Goal: Task Accomplishment & Management: Manage account settings

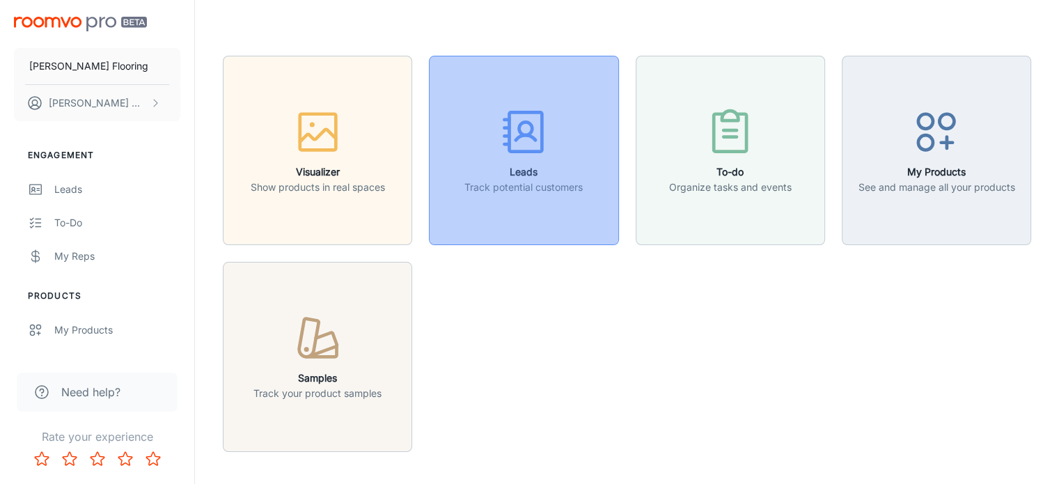
click at [518, 159] on div "button" at bounding box center [523, 135] width 118 height 58
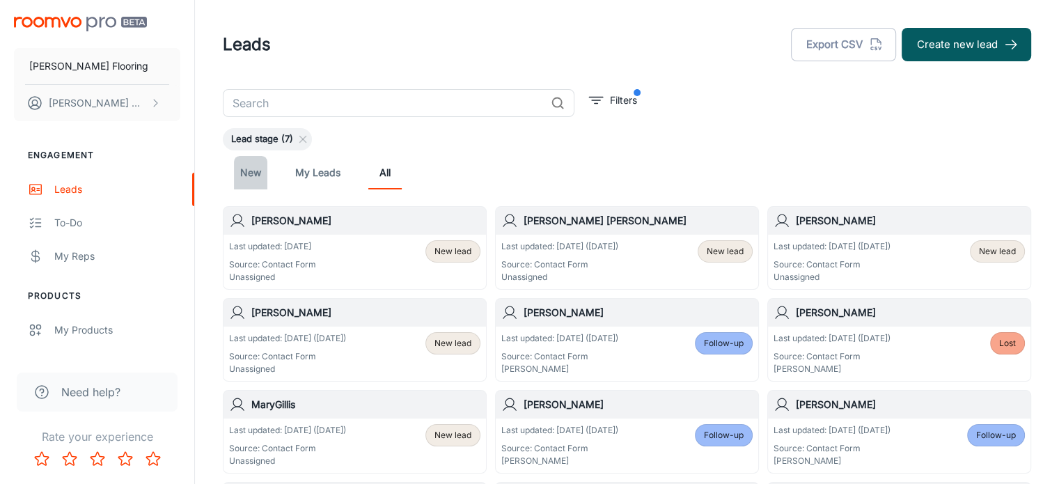
click at [254, 177] on link "New" at bounding box center [250, 172] width 33 height 33
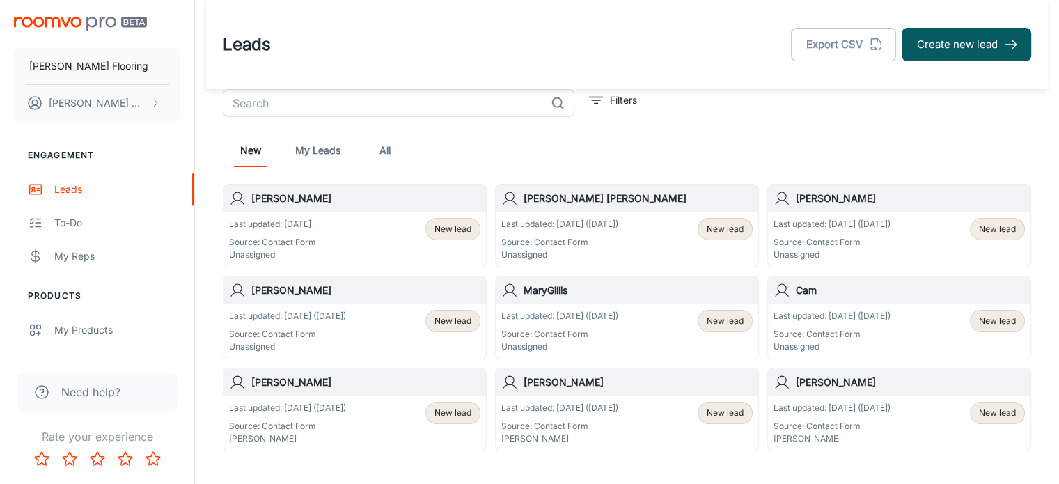
scroll to position [67, 0]
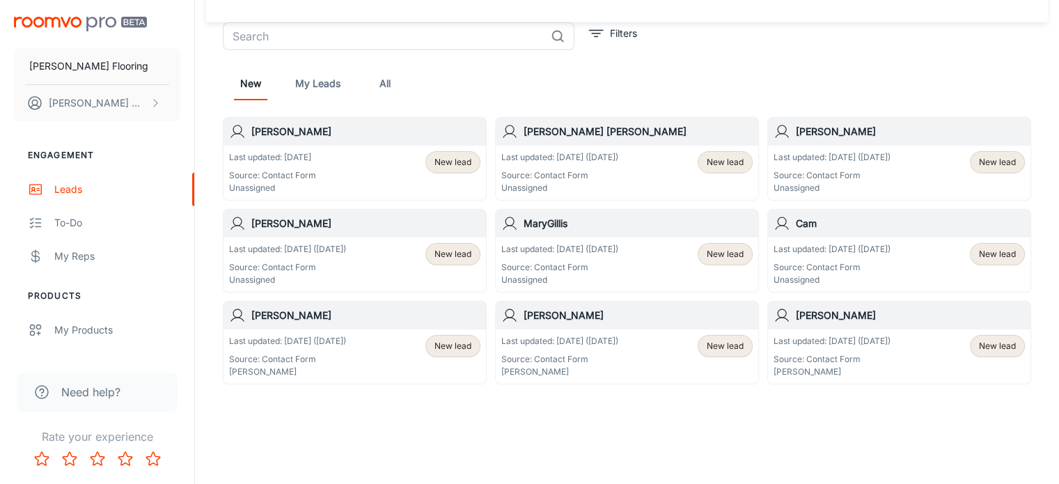
click at [844, 228] on h6 "Cam" at bounding box center [910, 223] width 229 height 15
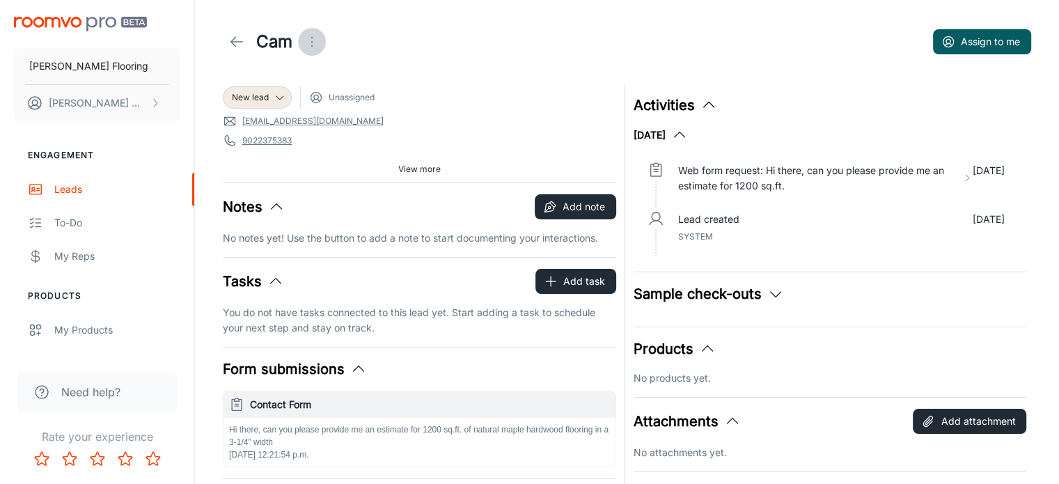
click at [313, 40] on icon "Open menu" at bounding box center [312, 41] width 17 height 17
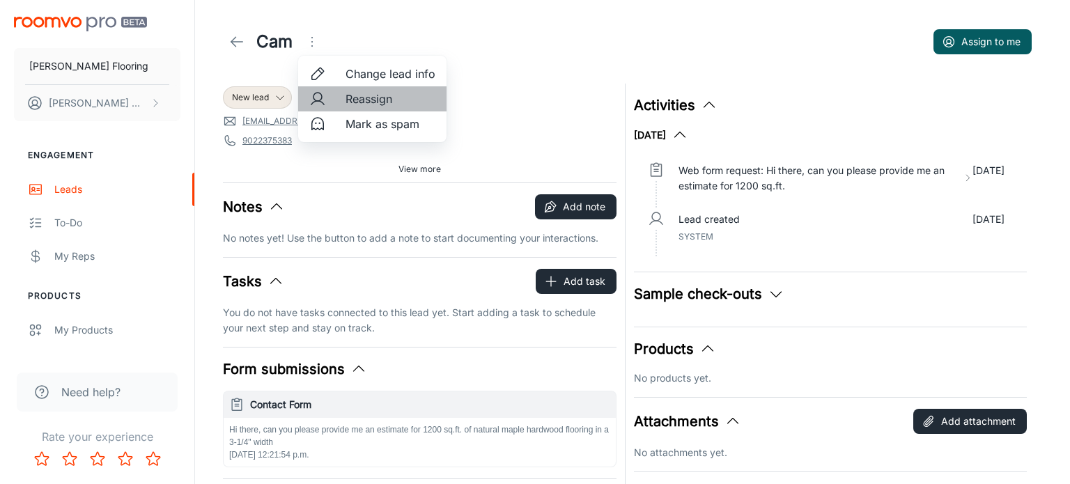
click at [373, 102] on span "Reassign" at bounding box center [390, 99] width 90 height 17
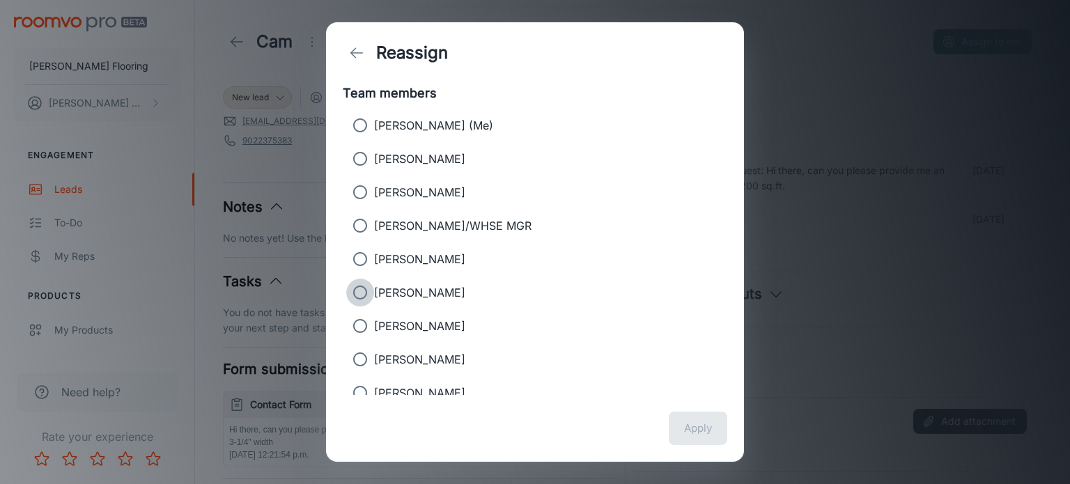
click at [361, 289] on input "[PERSON_NAME]" at bounding box center [360, 293] width 28 height 28
radio input "true"
click at [695, 425] on button "Apply" at bounding box center [697, 428] width 58 height 33
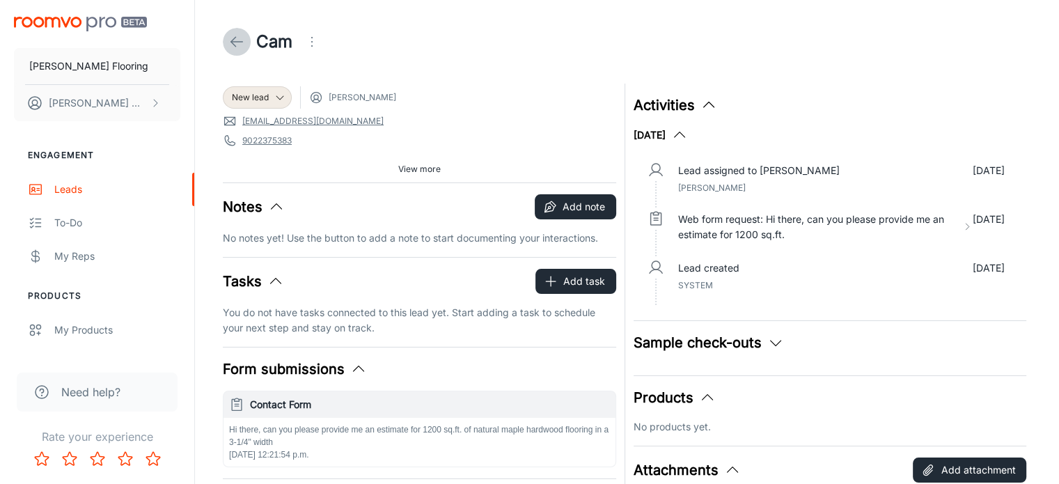
click at [231, 43] on icon at bounding box center [236, 41] width 17 height 17
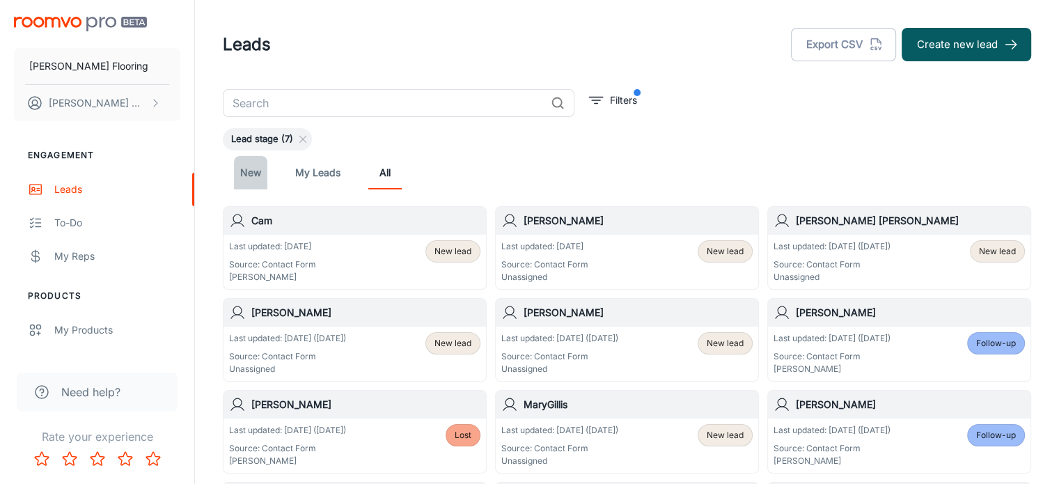
click at [249, 173] on link "New" at bounding box center [250, 172] width 33 height 33
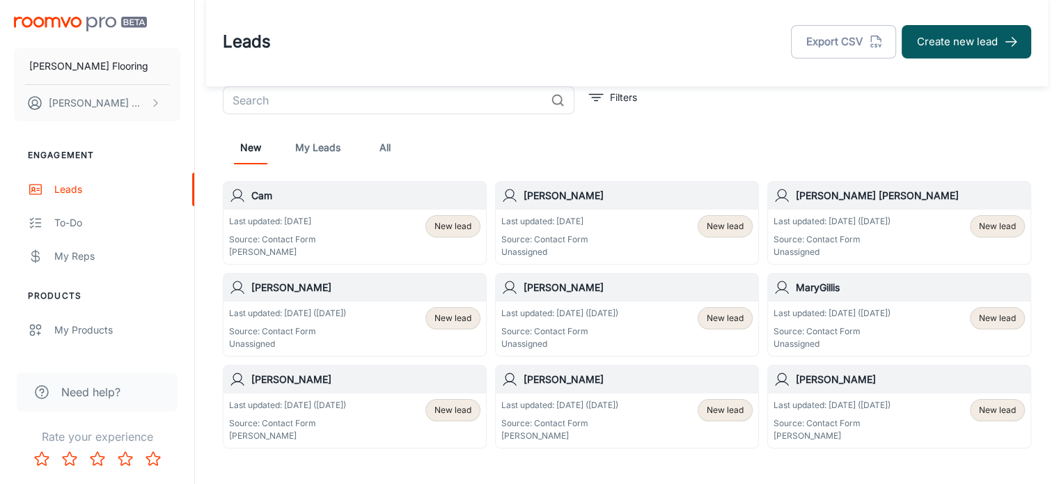
scroll to position [2, 0]
click at [997, 318] on span "New lead" at bounding box center [997, 319] width 37 height 13
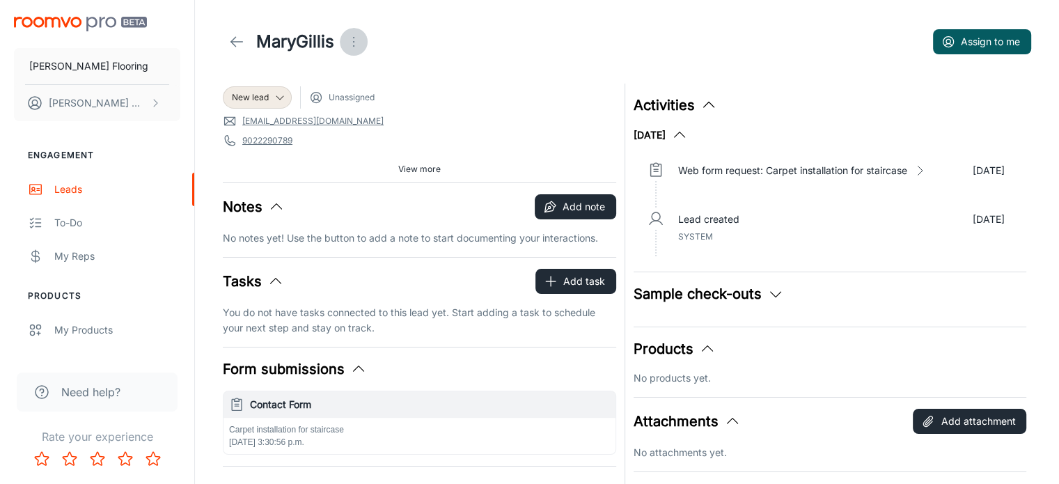
click at [351, 41] on icon "Open menu" at bounding box center [353, 41] width 17 height 17
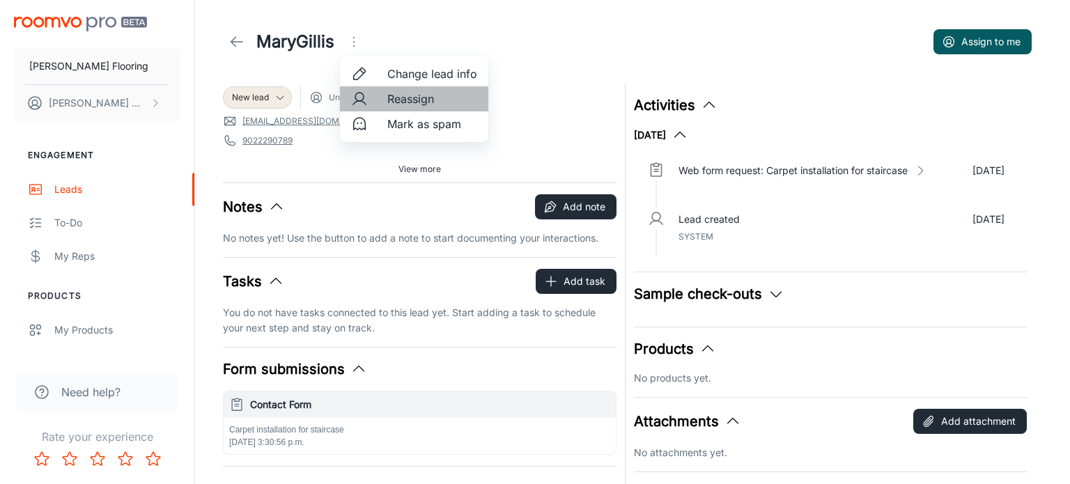
click at [401, 101] on span "Reassign" at bounding box center [432, 99] width 90 height 17
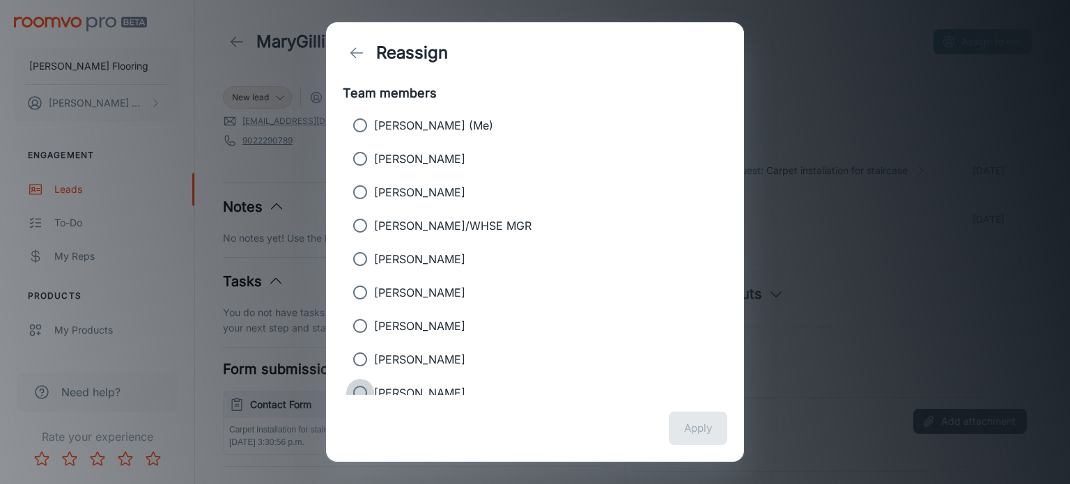
click at [363, 392] on input "[PERSON_NAME]" at bounding box center [360, 393] width 28 height 28
radio input "true"
click at [697, 428] on button "Apply" at bounding box center [697, 428] width 58 height 33
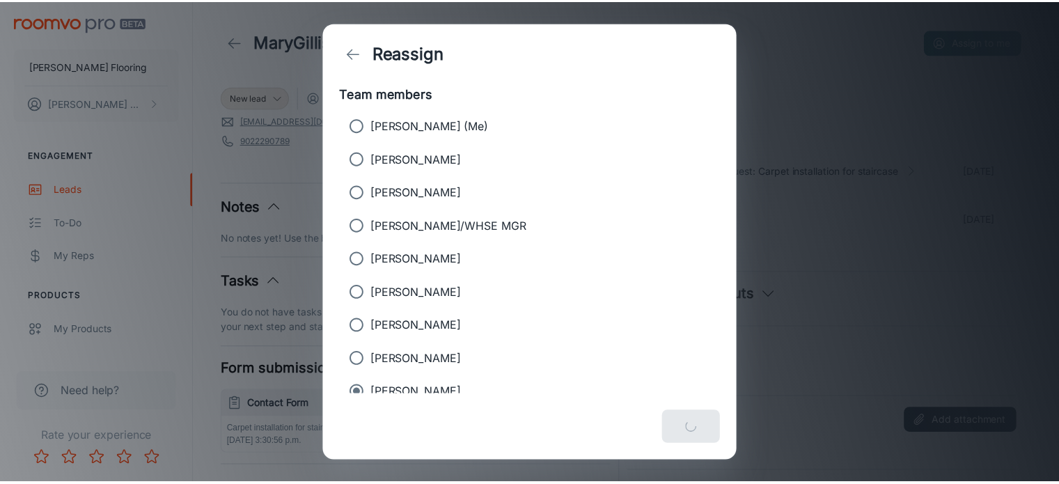
scroll to position [53, 0]
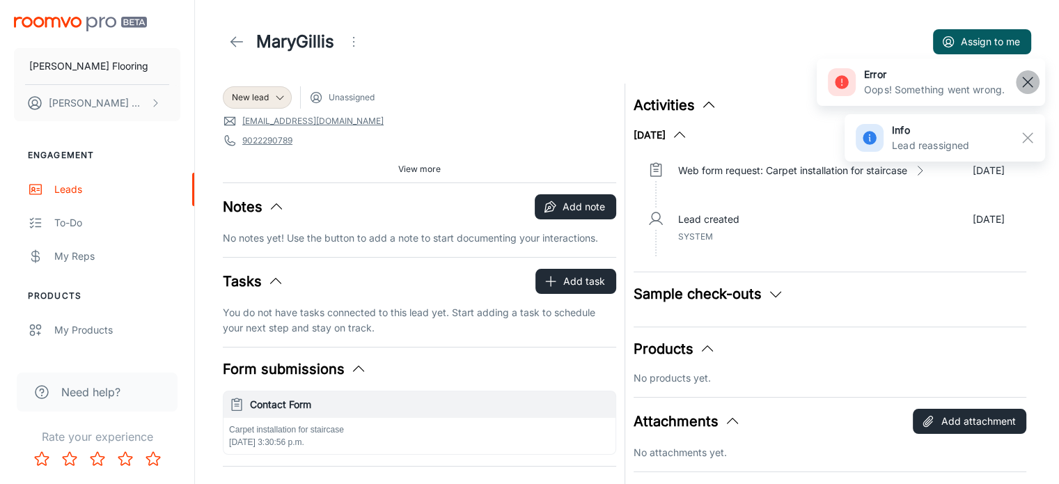
click at [1033, 74] on rect "button" at bounding box center [1027, 82] width 17 height 17
click at [350, 41] on icon "Open menu" at bounding box center [353, 41] width 17 height 17
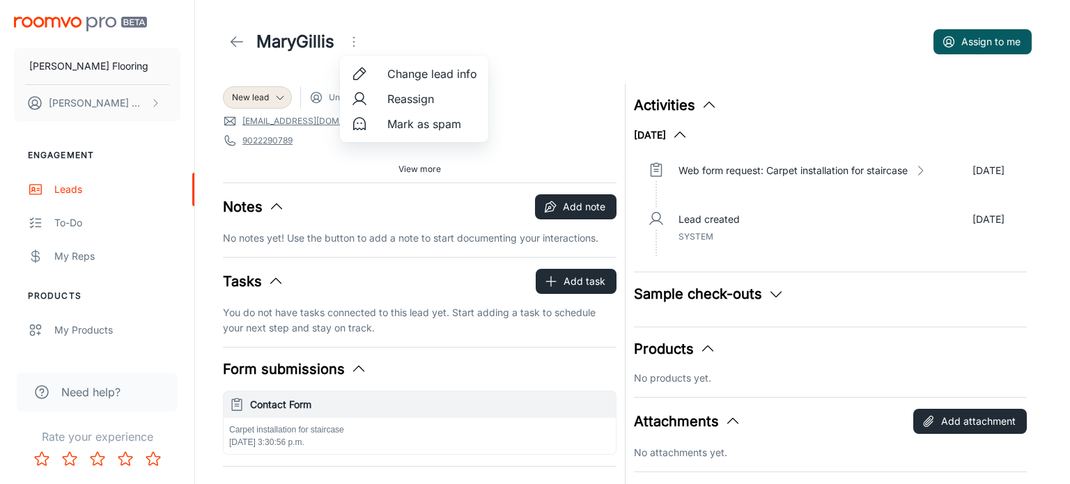
click at [404, 100] on span "Reassign" at bounding box center [432, 99] width 90 height 17
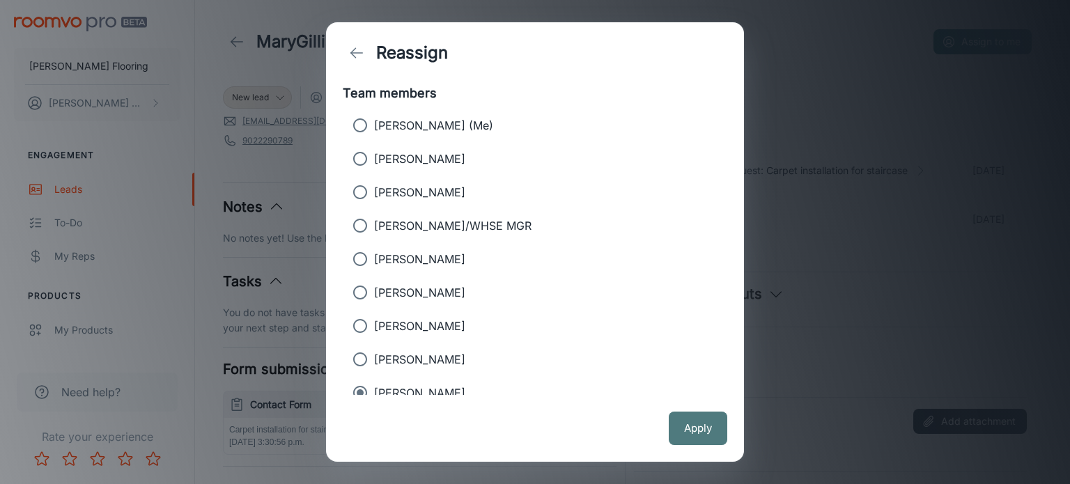
click at [702, 428] on button "Apply" at bounding box center [697, 428] width 58 height 33
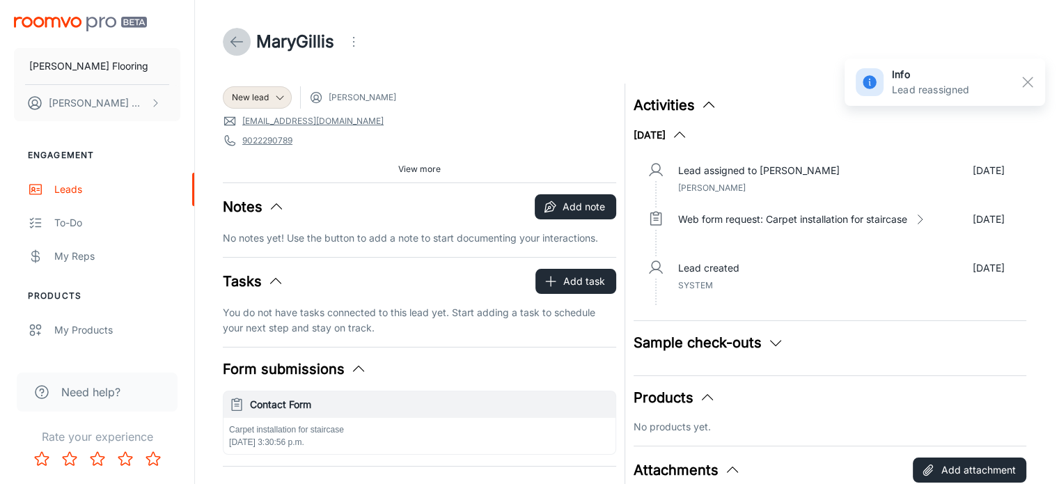
click at [232, 38] on icon at bounding box center [236, 41] width 17 height 17
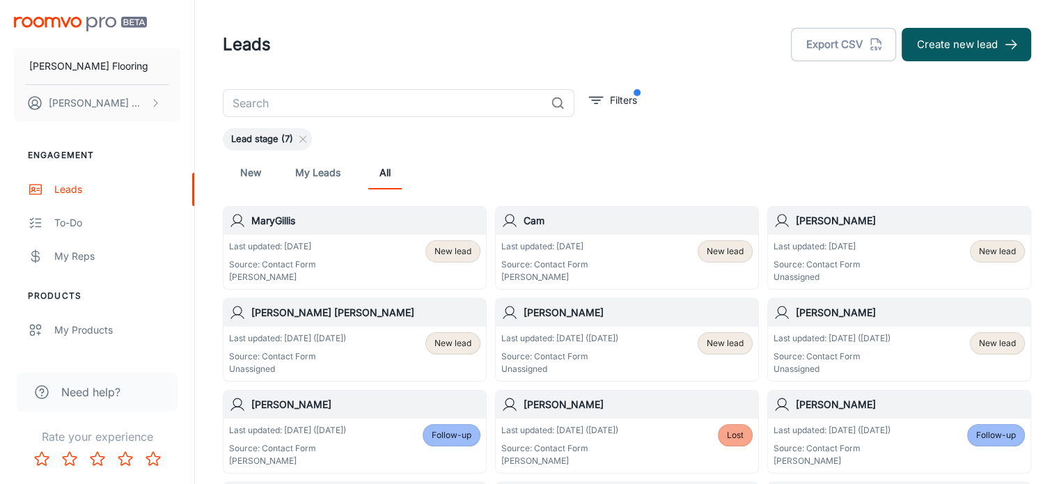
click at [872, 316] on h6 "[PERSON_NAME]" at bounding box center [910, 312] width 229 height 15
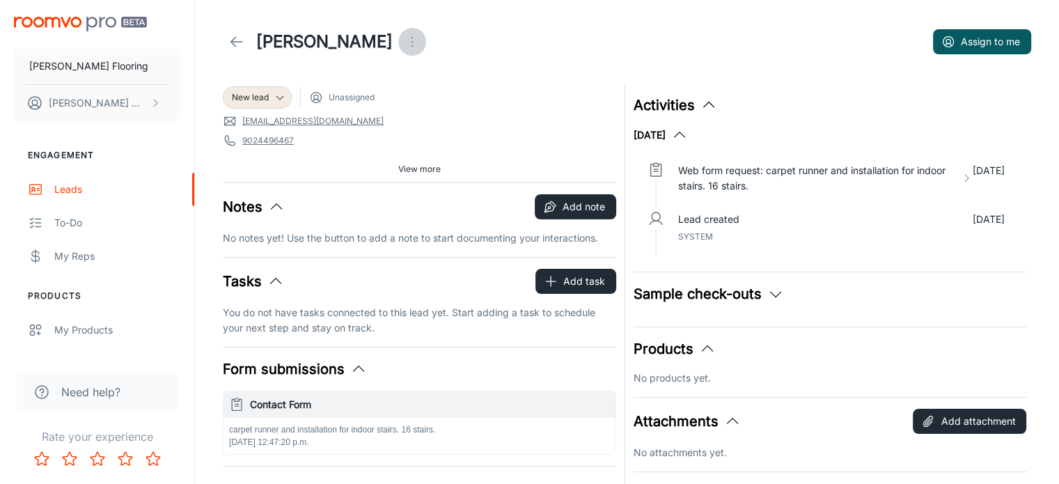
click at [404, 38] on icon "Open menu" at bounding box center [412, 41] width 17 height 17
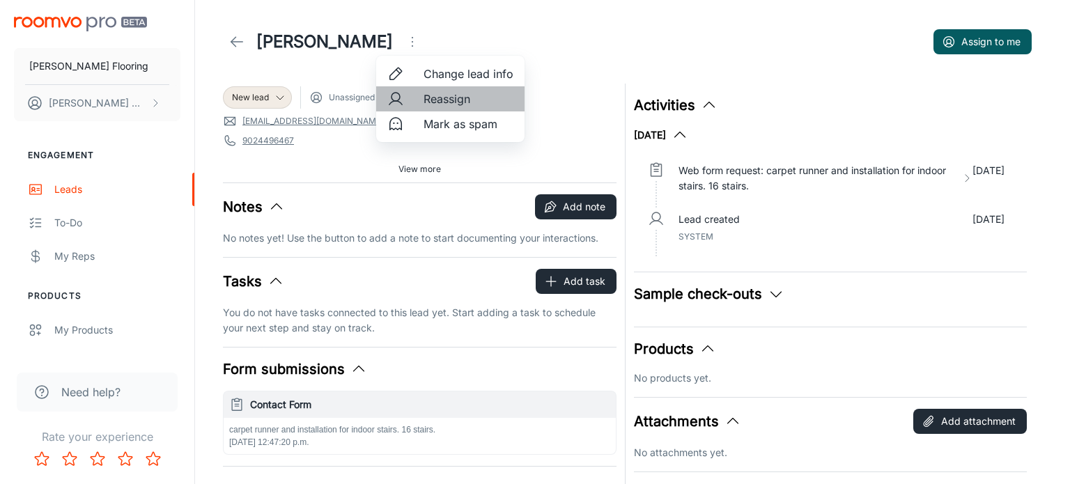
click at [453, 103] on span "Reassign" at bounding box center [468, 99] width 90 height 17
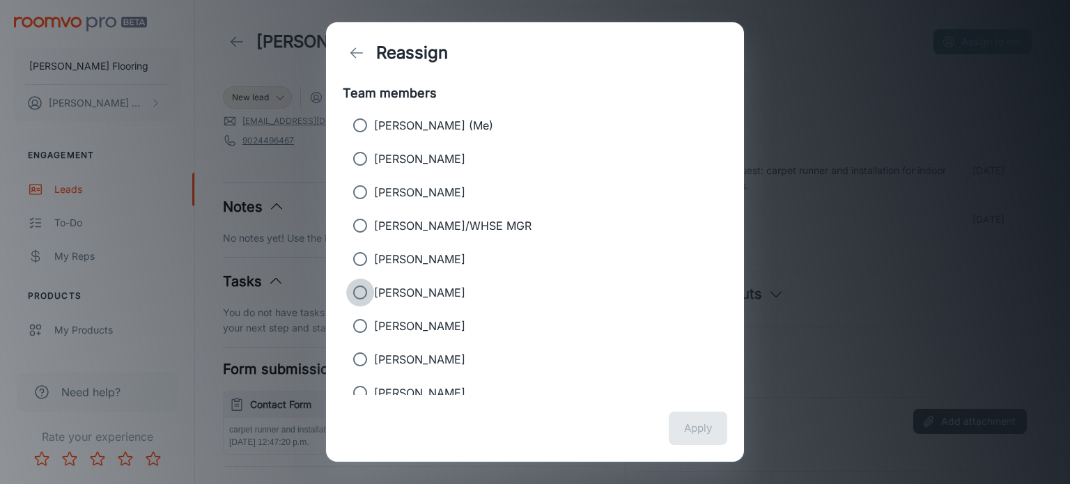
click at [356, 290] on input "[PERSON_NAME]" at bounding box center [360, 293] width 28 height 28
radio input "true"
click at [816, 106] on div "Reassign Team members [PERSON_NAME] (Me) [PERSON_NAME] [PERSON_NAME]/WHSE MGR […" at bounding box center [535, 242] width 1070 height 484
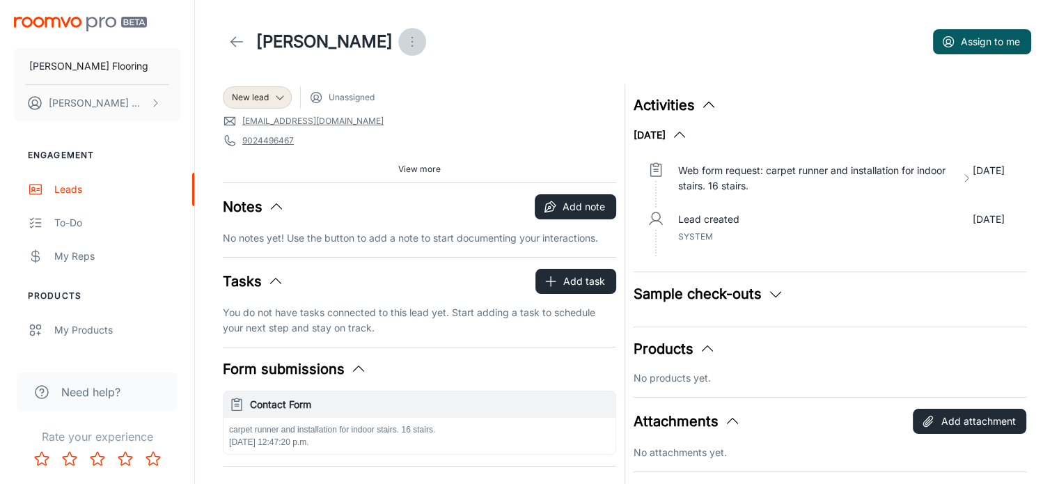
click at [404, 42] on icon "Open menu" at bounding box center [412, 41] width 17 height 17
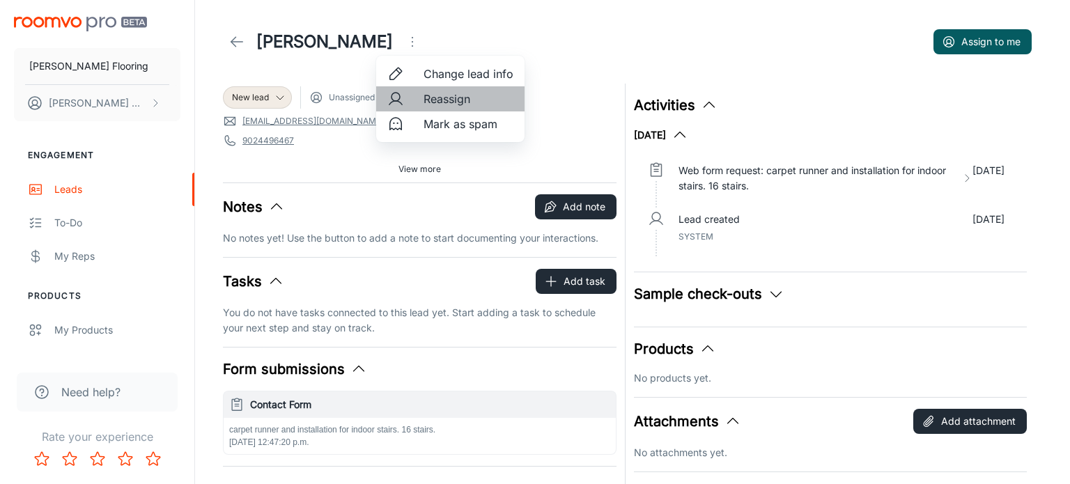
click at [462, 97] on span "Reassign" at bounding box center [468, 99] width 90 height 17
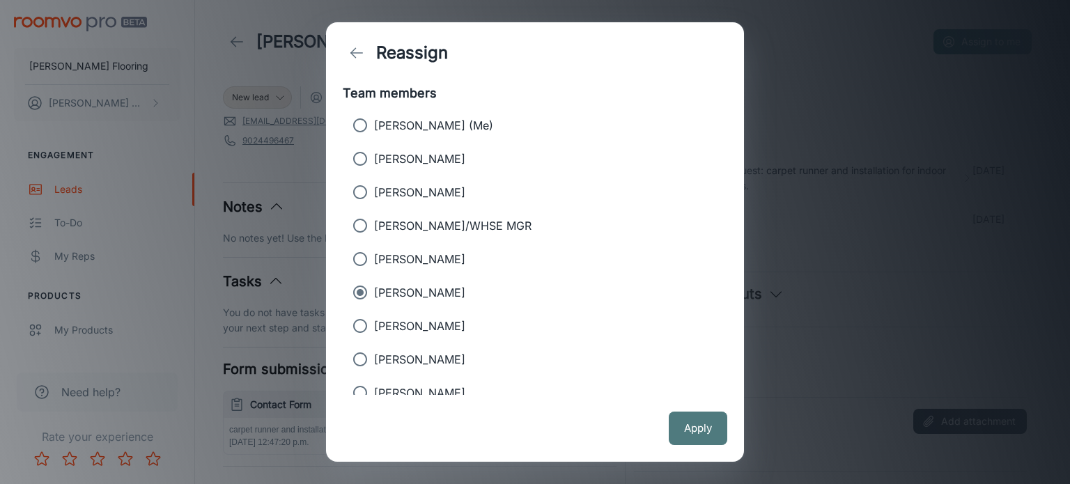
click at [692, 426] on button "Apply" at bounding box center [697, 428] width 58 height 33
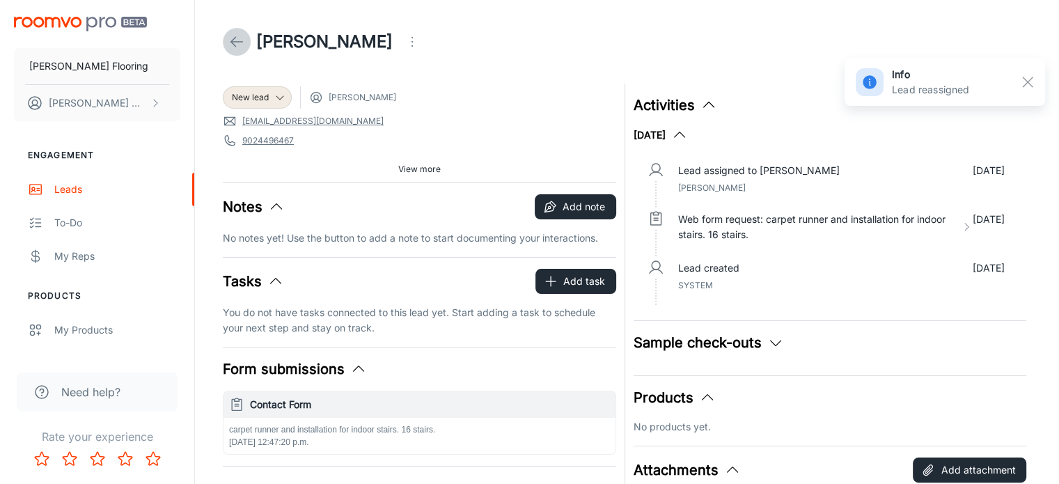
click at [236, 36] on icon at bounding box center [236, 41] width 17 height 17
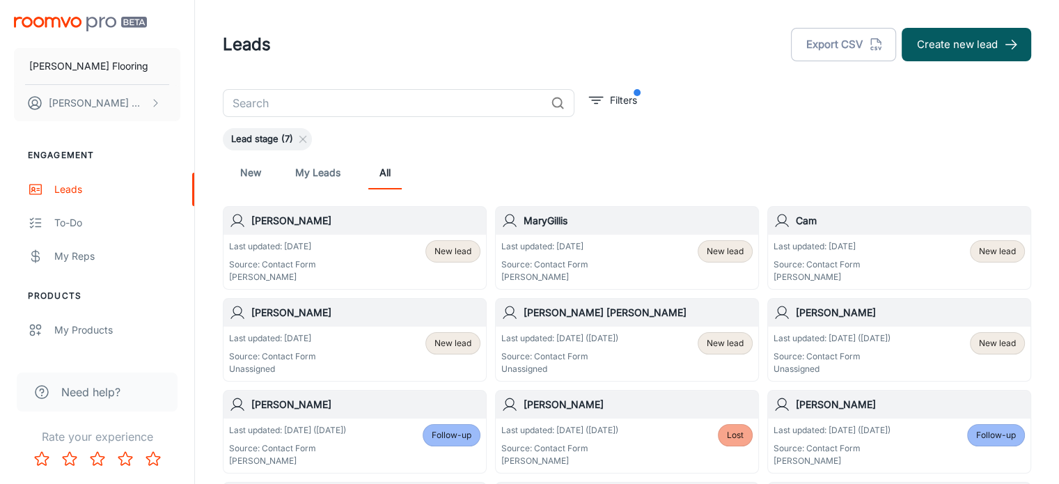
click at [400, 310] on h6 "[PERSON_NAME]" at bounding box center [365, 312] width 229 height 15
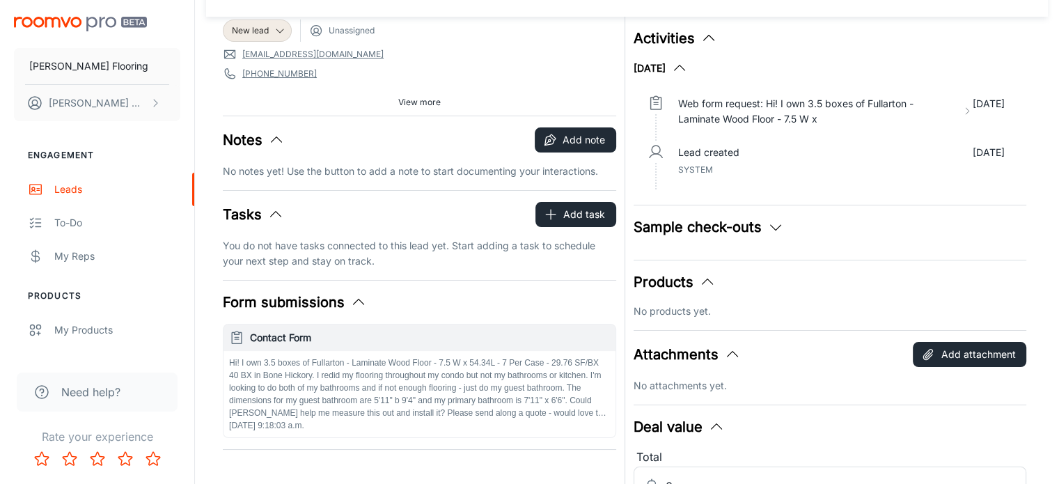
scroll to position [75, 0]
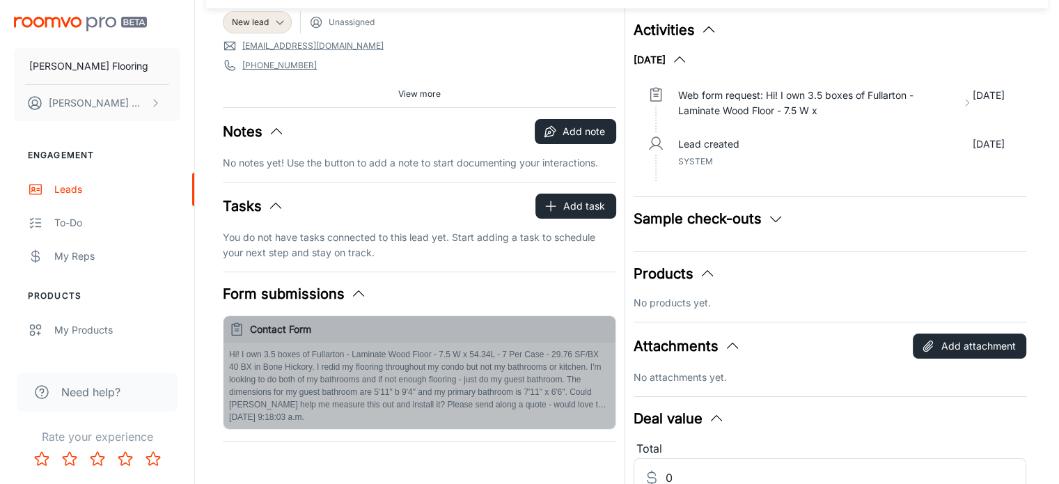
click at [496, 330] on h6 "Contact Form" at bounding box center [430, 329] width 360 height 15
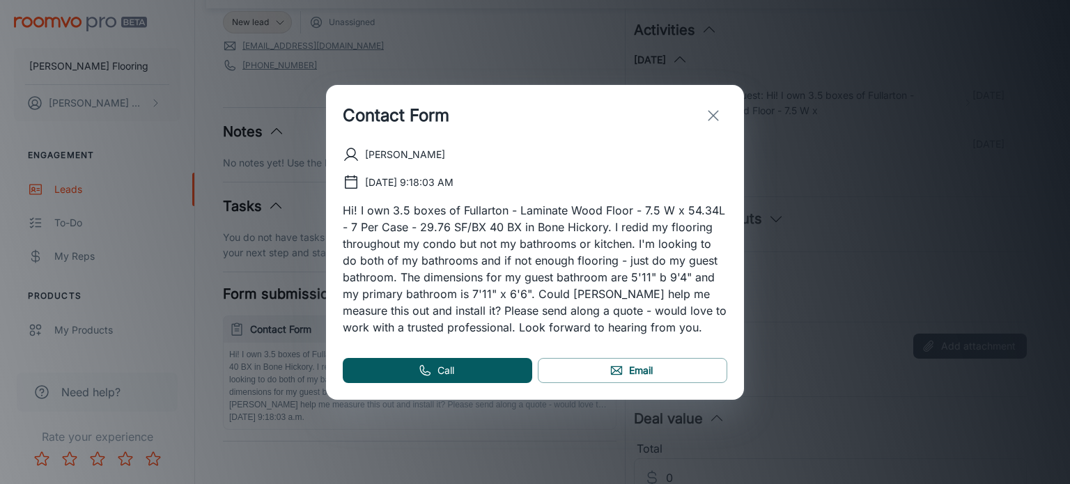
click at [711, 118] on icon "exit" at bounding box center [713, 115] width 17 height 17
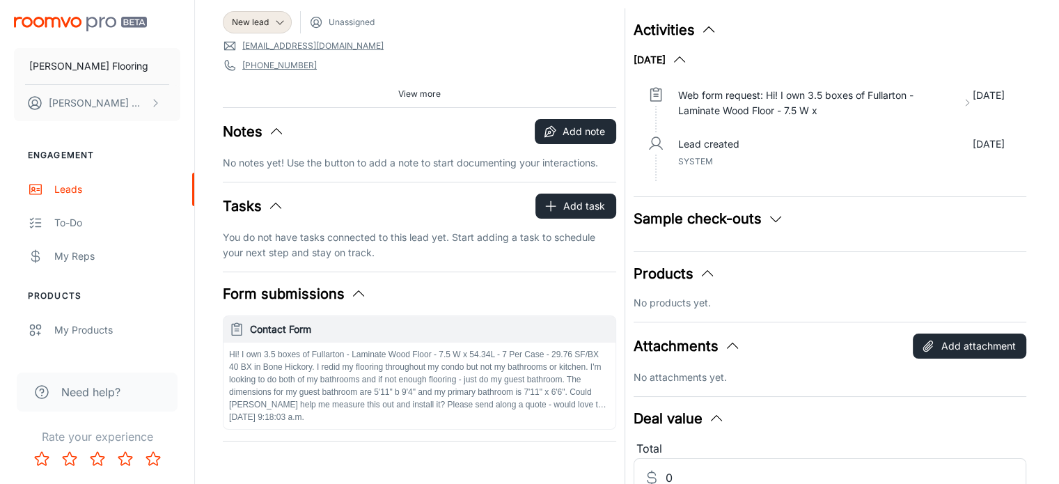
scroll to position [0, 0]
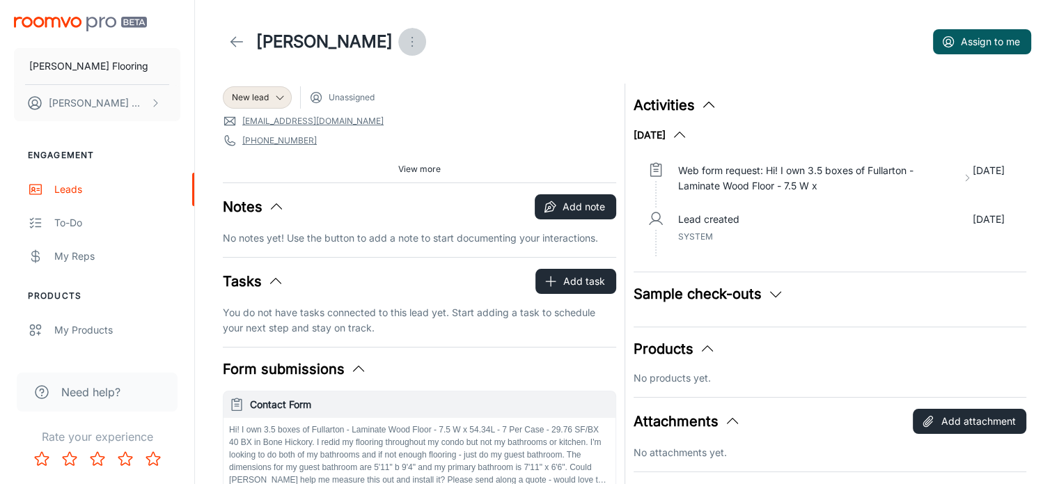
click at [404, 38] on icon "Open menu" at bounding box center [412, 41] width 17 height 17
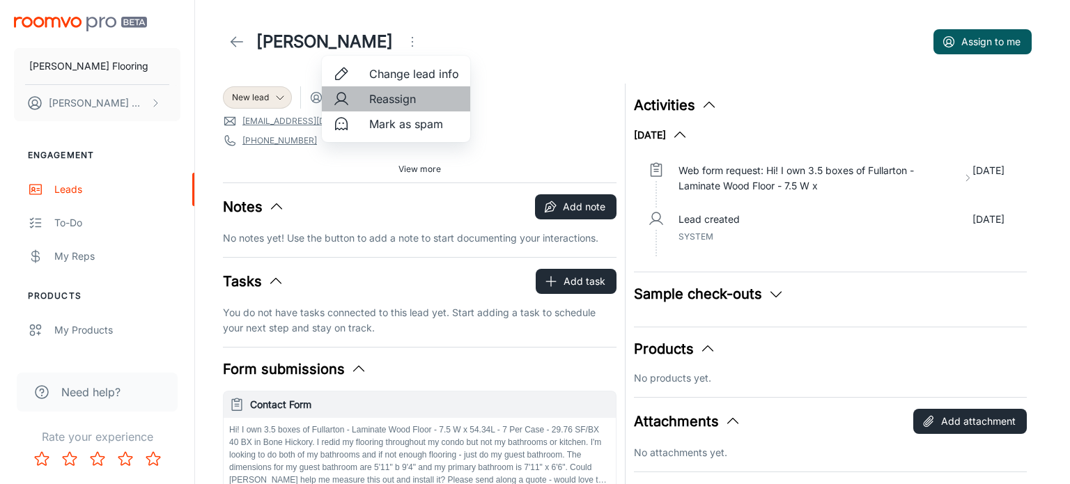
click at [373, 103] on span "Reassign" at bounding box center [414, 99] width 90 height 17
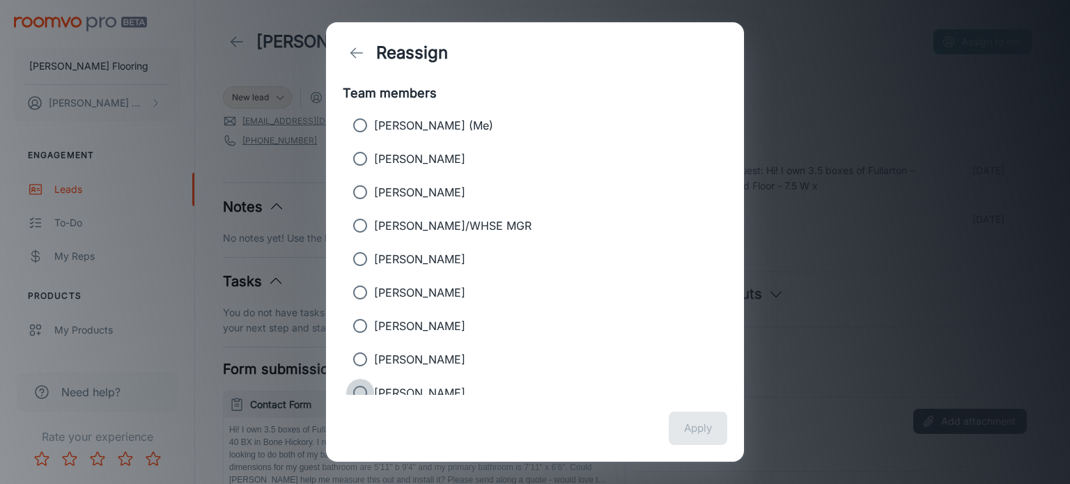
click at [360, 388] on input "[PERSON_NAME]" at bounding box center [360, 393] width 28 height 28
radio input "true"
click at [694, 425] on button "Apply" at bounding box center [697, 428] width 58 height 33
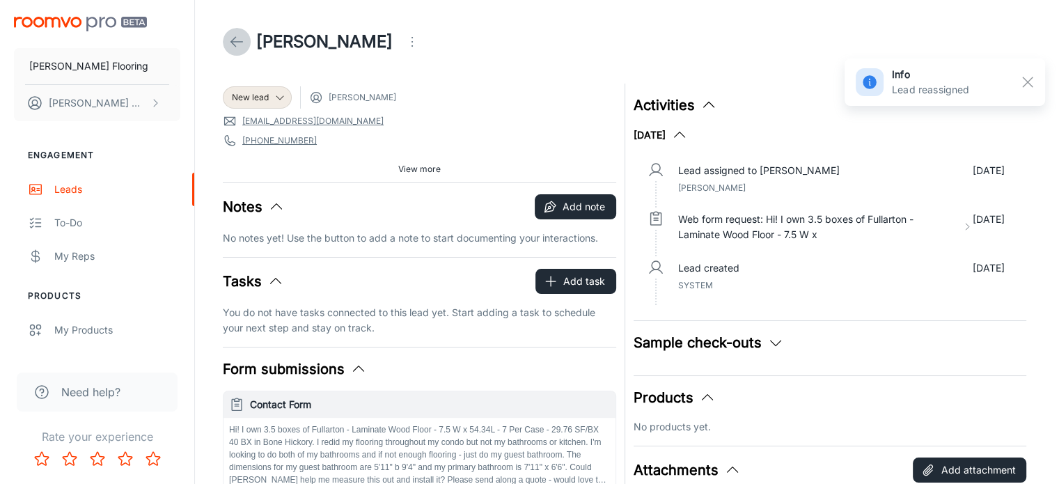
click at [238, 41] on icon at bounding box center [236, 41] width 17 height 17
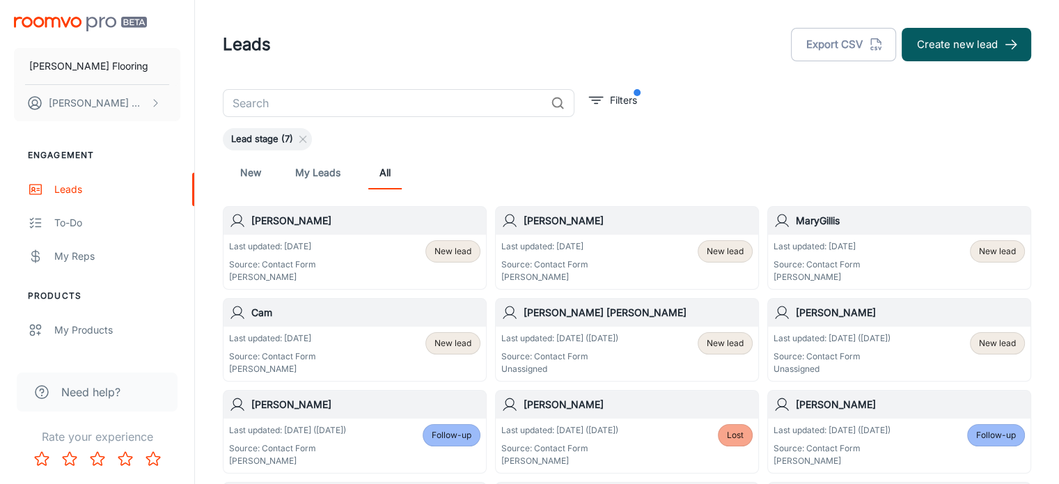
click at [635, 315] on h6 "[PERSON_NAME] [PERSON_NAME]" at bounding box center [638, 312] width 229 height 15
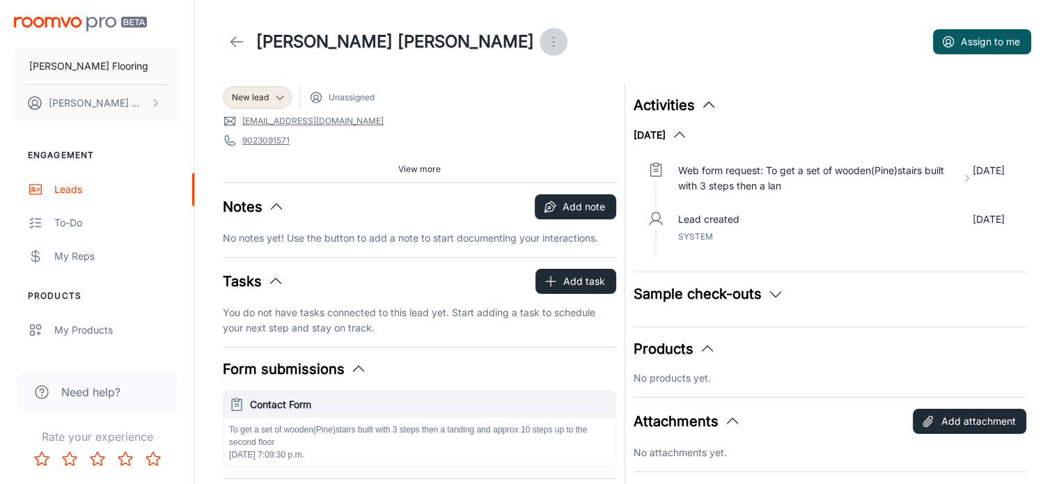
click at [553, 42] on circle "Open menu" at bounding box center [553, 41] width 1 height 1
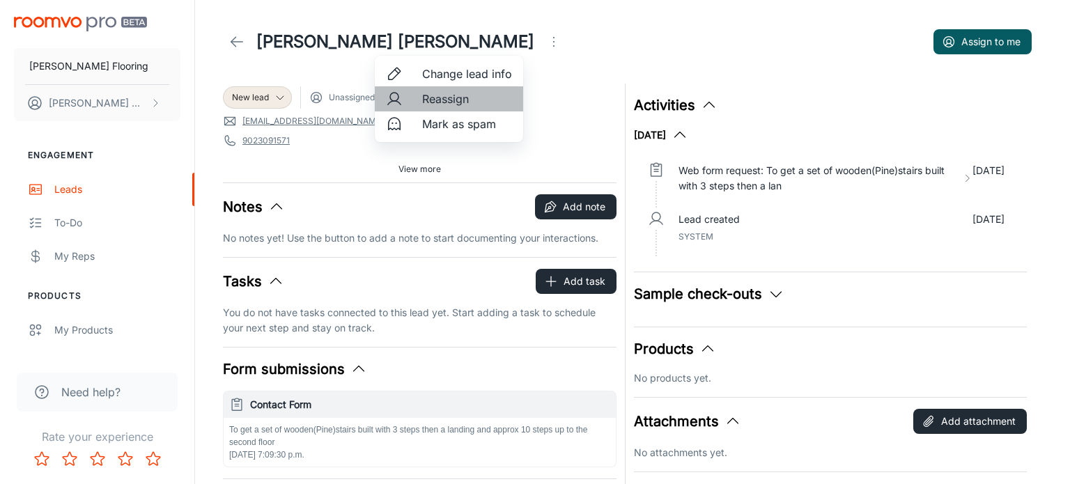
click at [452, 95] on span "Reassign" at bounding box center [467, 99] width 90 height 17
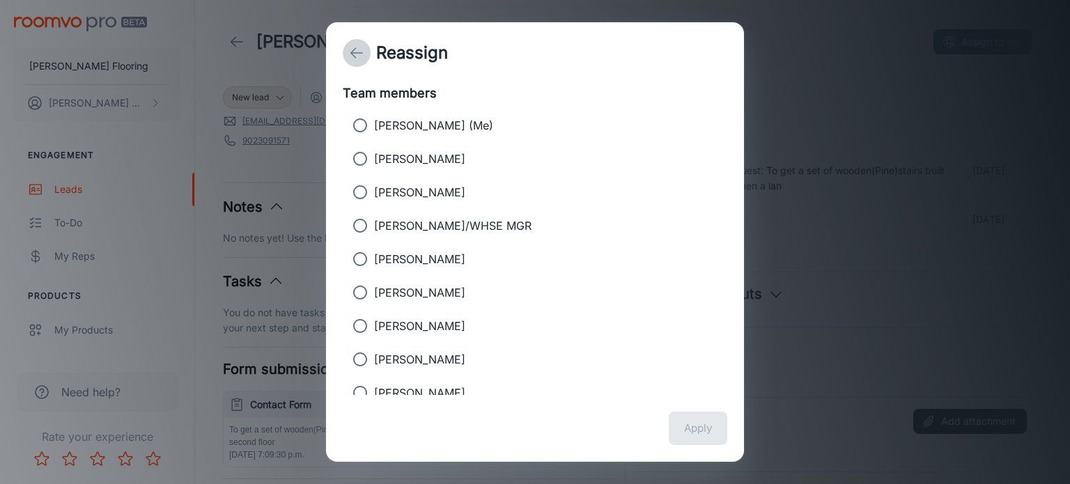
click at [350, 45] on icon "back" at bounding box center [356, 53] width 17 height 17
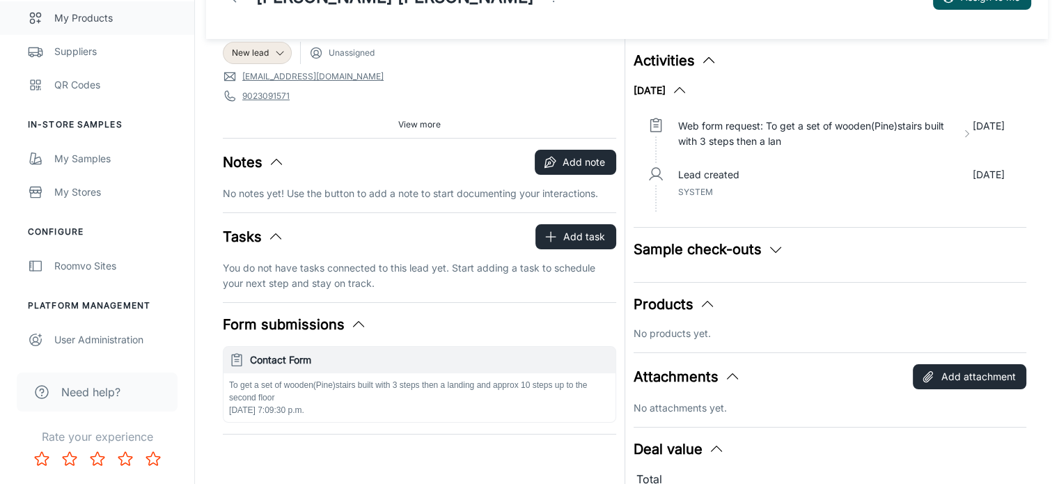
scroll to position [47, 0]
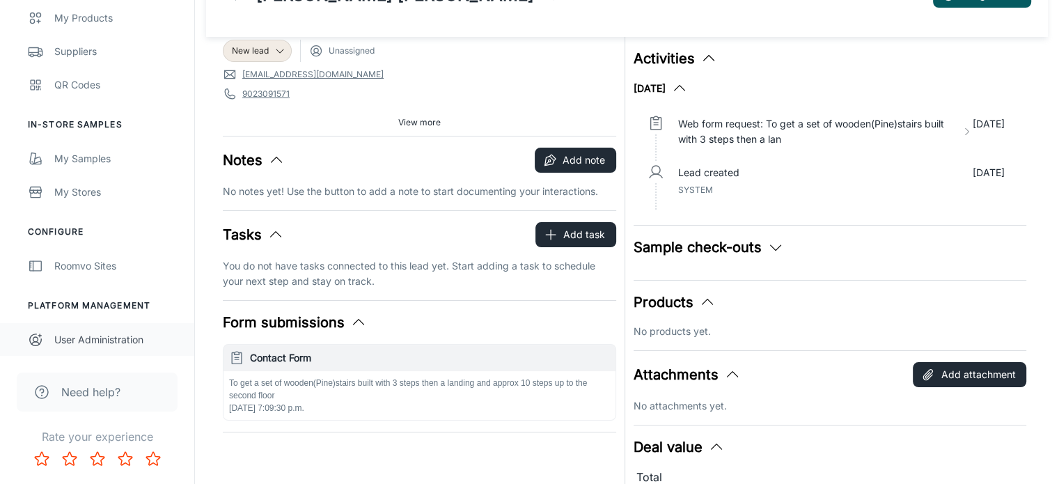
click at [90, 342] on div "User Administration" at bounding box center [117, 339] width 126 height 15
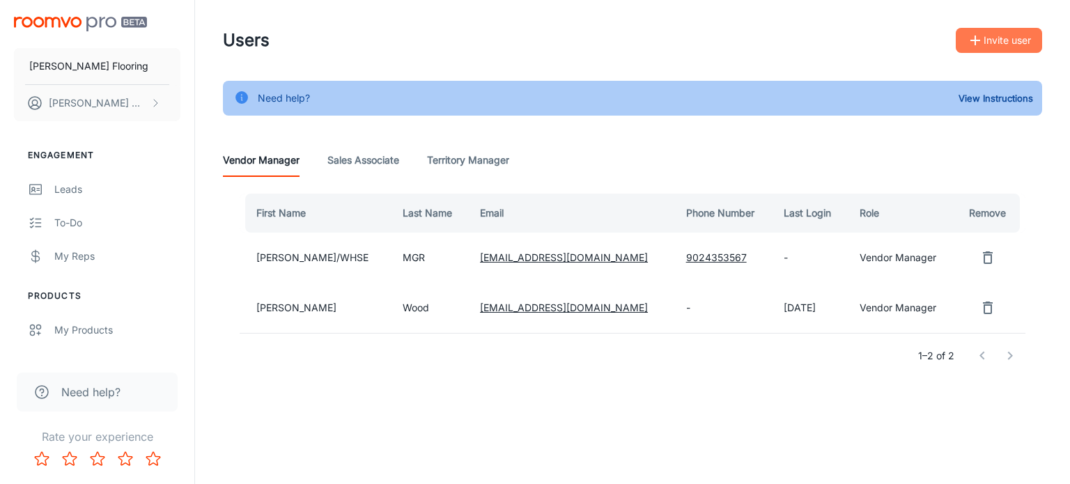
click at [998, 41] on button "Invite user" at bounding box center [998, 40] width 86 height 25
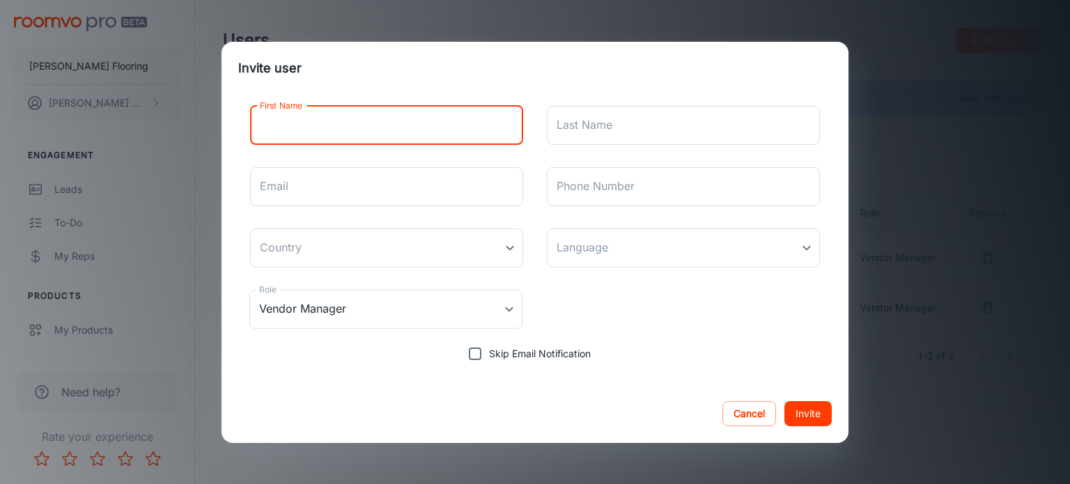
click at [299, 133] on input "First Name" at bounding box center [386, 125] width 273 height 39
type input "[PERSON_NAME]"
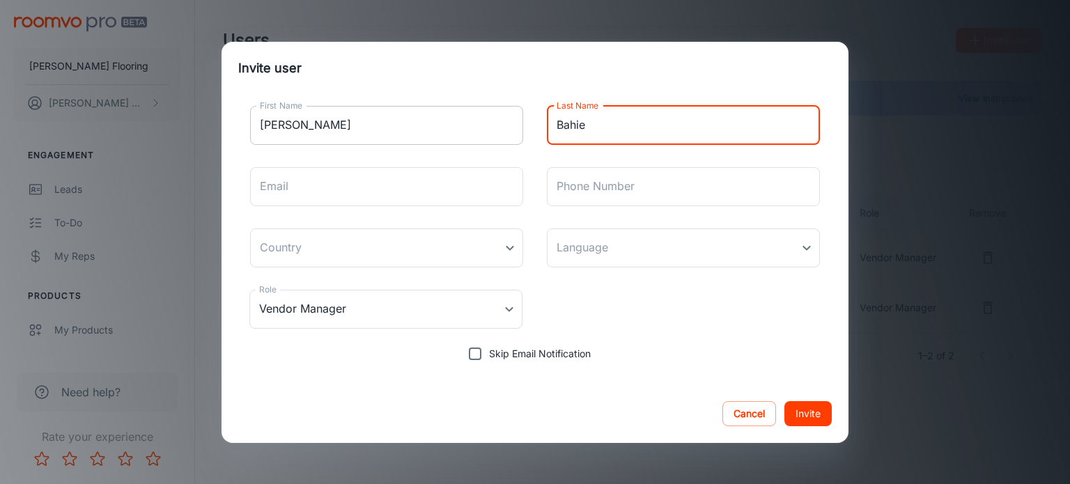
type input "Bahie"
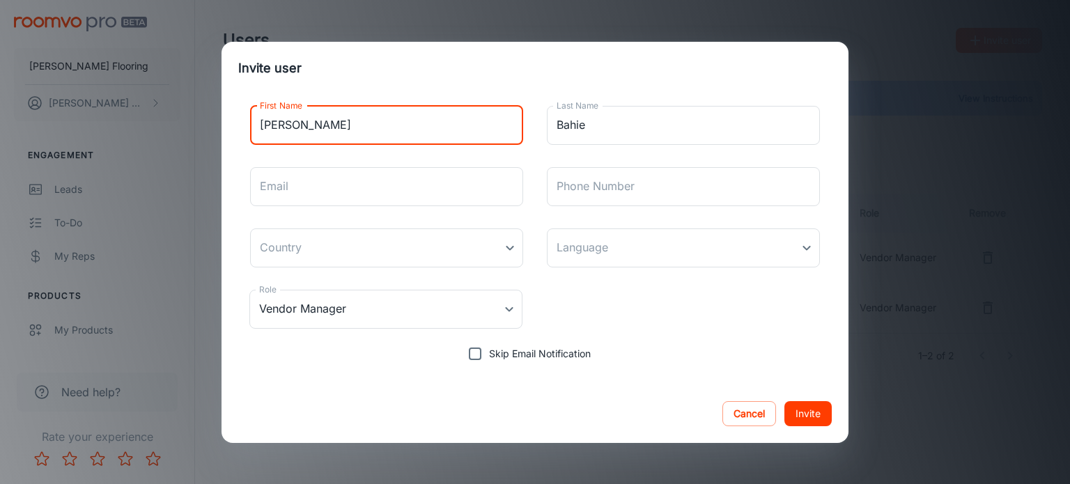
click at [331, 123] on input "[PERSON_NAME]" at bounding box center [386, 125] width 273 height 39
type input "[PERSON_NAME]"
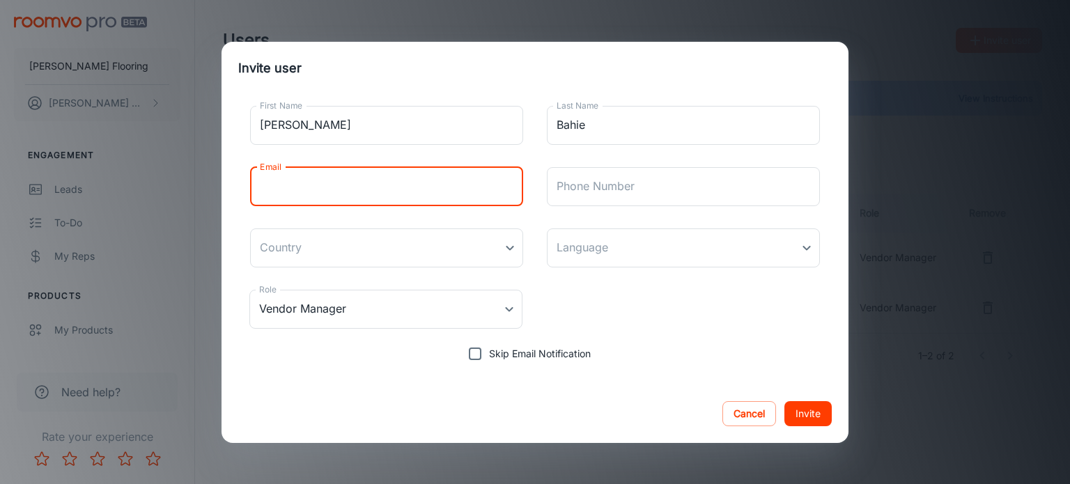
click at [280, 182] on input "Email" at bounding box center [386, 186] width 273 height 39
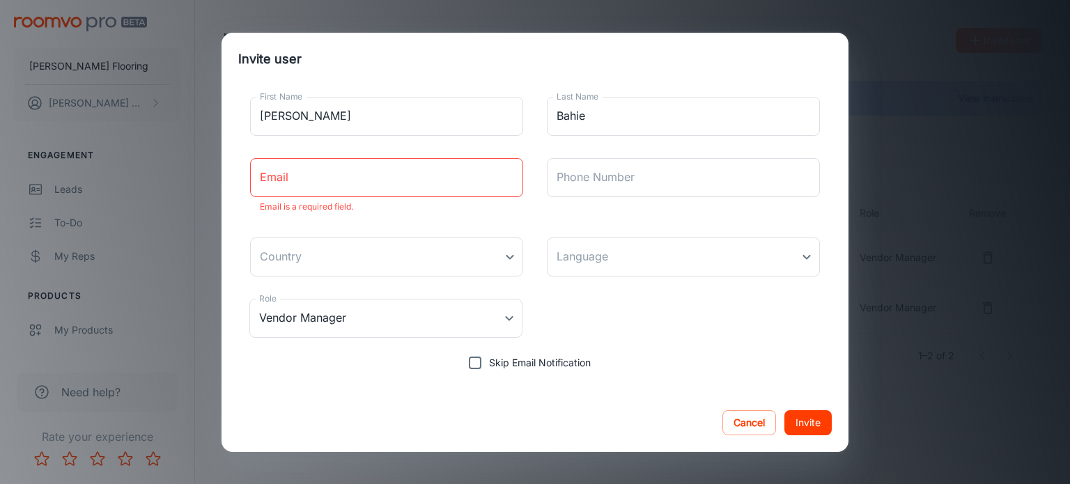
click at [919, 204] on div "Invite user First Name [PERSON_NAME] First Name Last Name [PERSON_NAME] Last Na…" at bounding box center [535, 242] width 1070 height 484
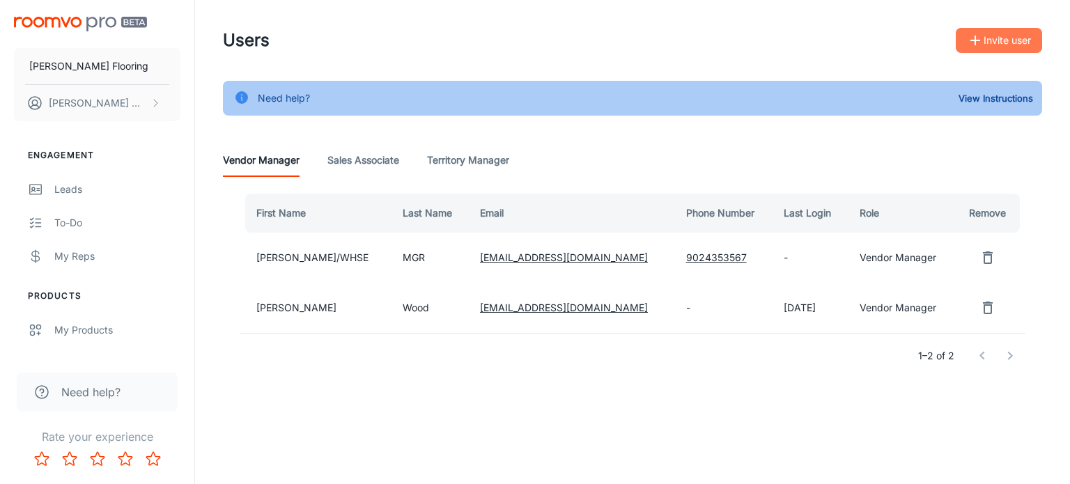
click at [1019, 33] on button "Invite user" at bounding box center [998, 40] width 86 height 25
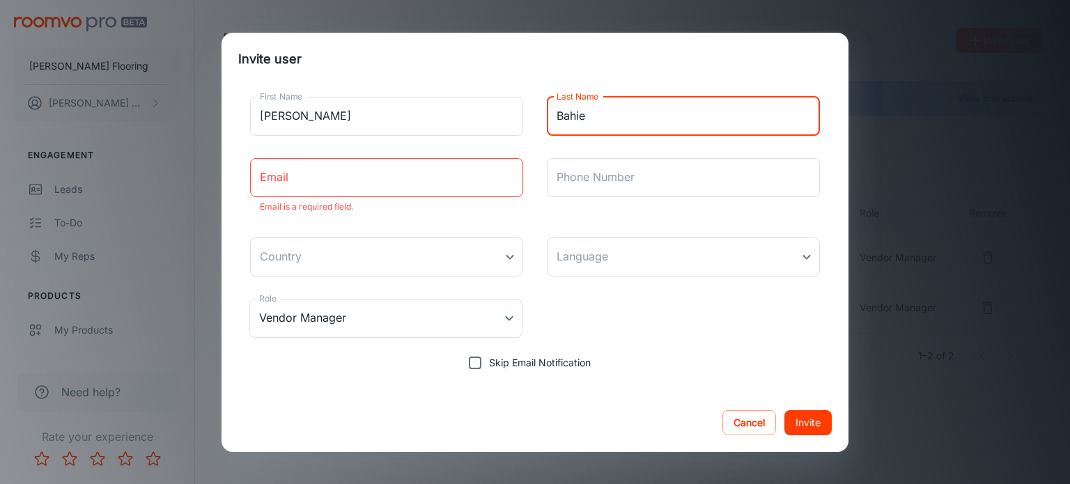
click at [587, 111] on input "Bahie" at bounding box center [683, 116] width 273 height 39
type input "Behie"
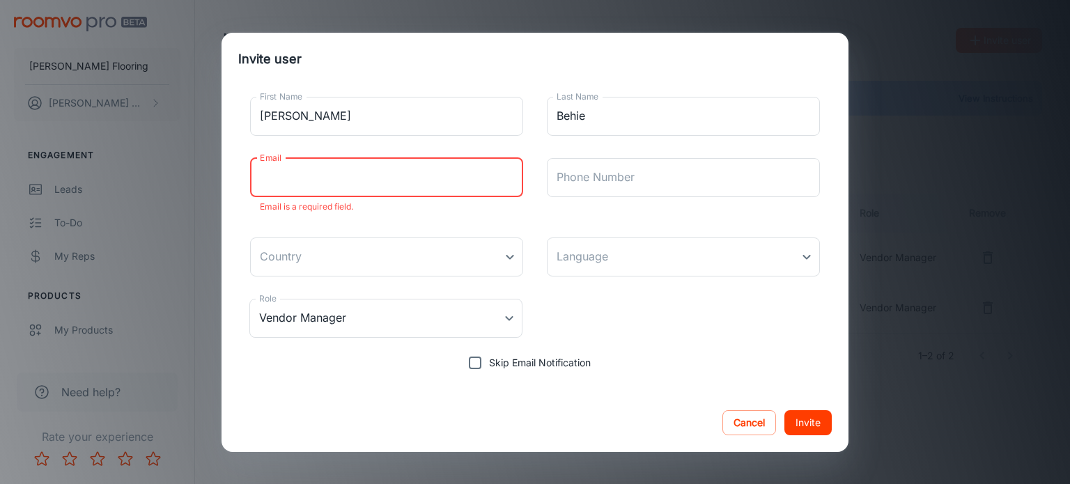
click at [297, 181] on input "Email" at bounding box center [386, 177] width 273 height 39
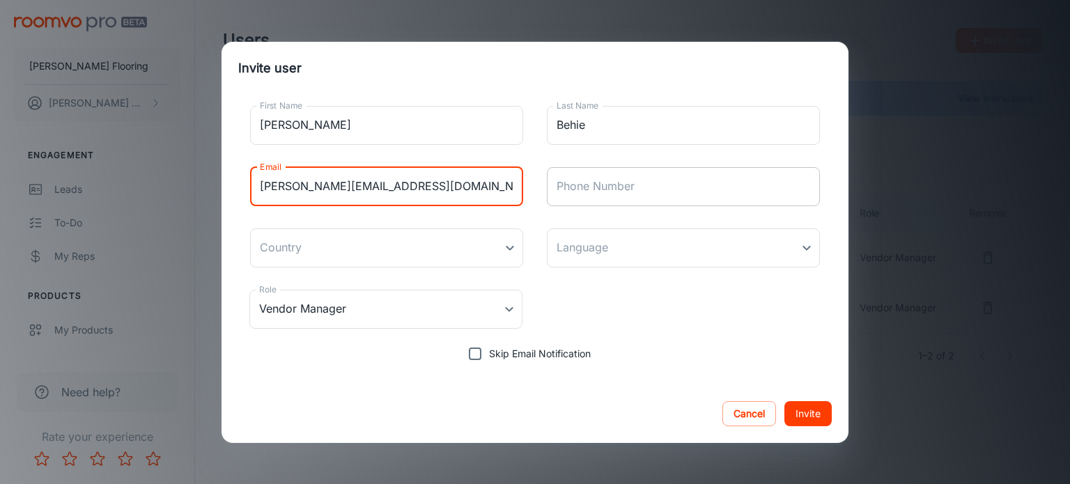
type input "[PERSON_NAME][EMAIL_ADDRESS][DOMAIN_NAME]"
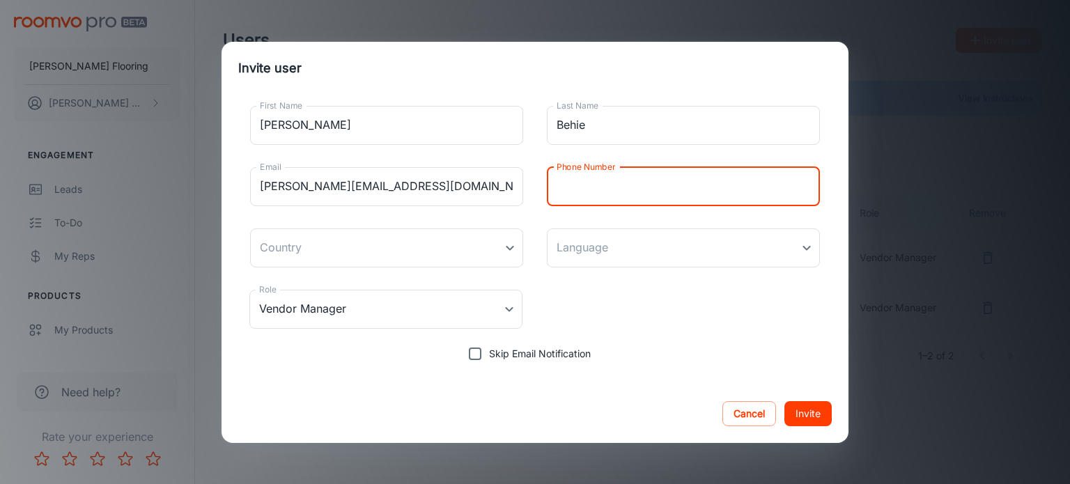
click at [618, 192] on input "Phone Number" at bounding box center [683, 186] width 273 height 39
type input "9024353567"
type input "[GEOGRAPHIC_DATA]"
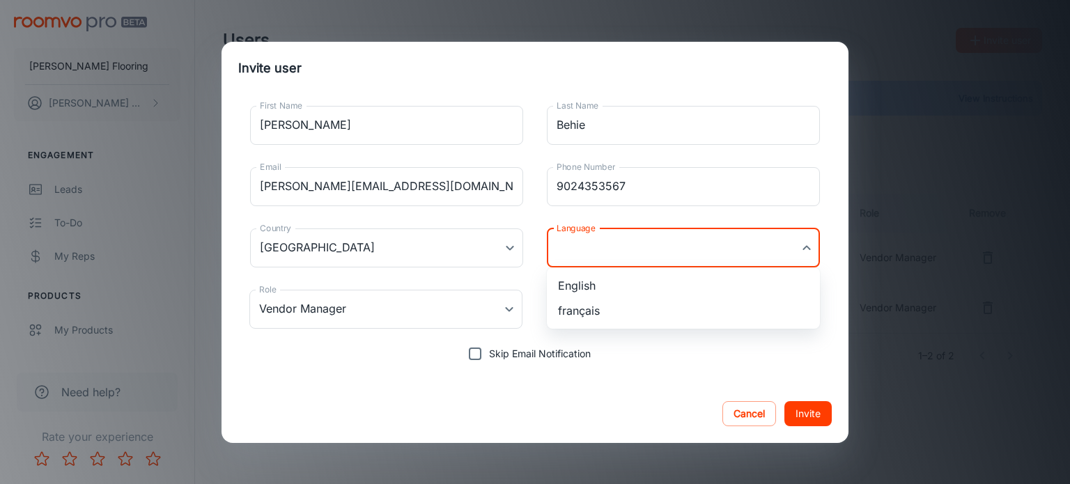
click at [600, 249] on body "[PERSON_NAME] Flooring [PERSON_NAME] Engagement Leads To-do My Reps Products My…" at bounding box center [535, 242] width 1070 height 484
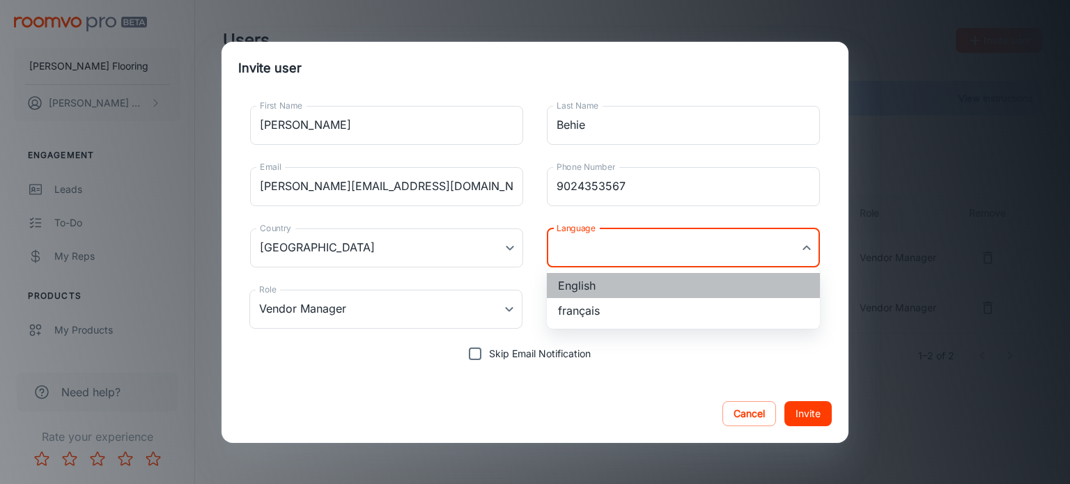
click at [587, 285] on li "English" at bounding box center [683, 285] width 273 height 25
type input "en-ca"
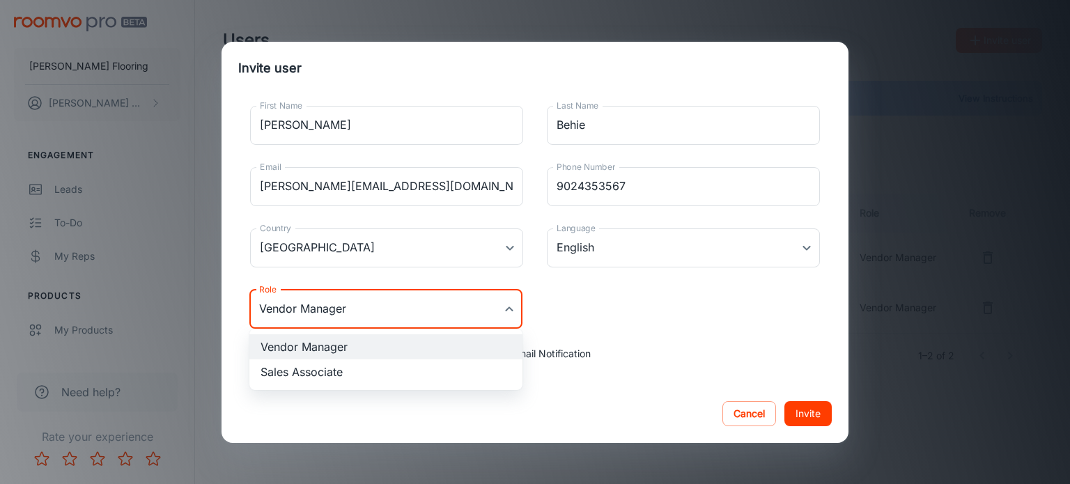
click at [510, 311] on body "[PERSON_NAME] Flooring [PERSON_NAME] Engagement Leads To-do My Reps Products My…" at bounding box center [535, 242] width 1070 height 484
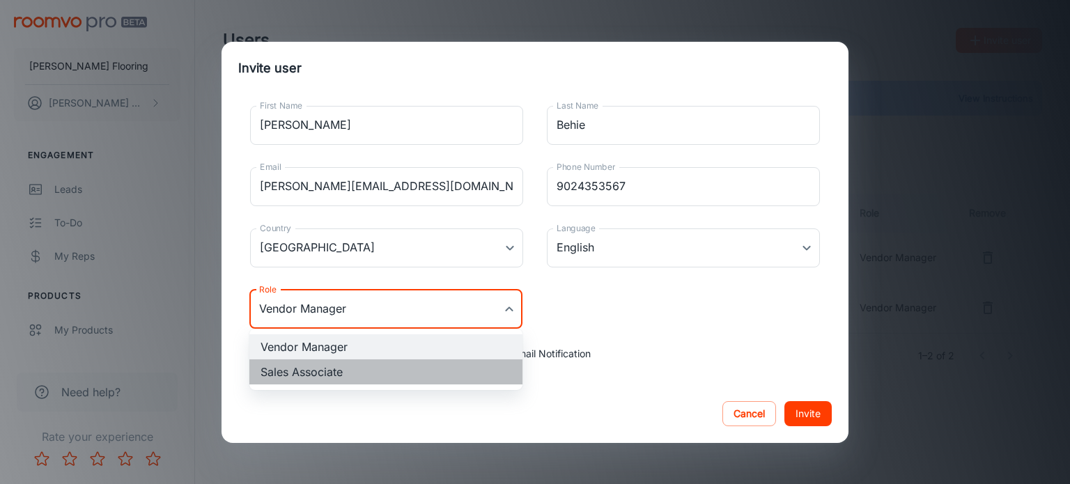
click at [364, 378] on li "Sales Associate" at bounding box center [385, 371] width 273 height 25
type input "Sales Associate"
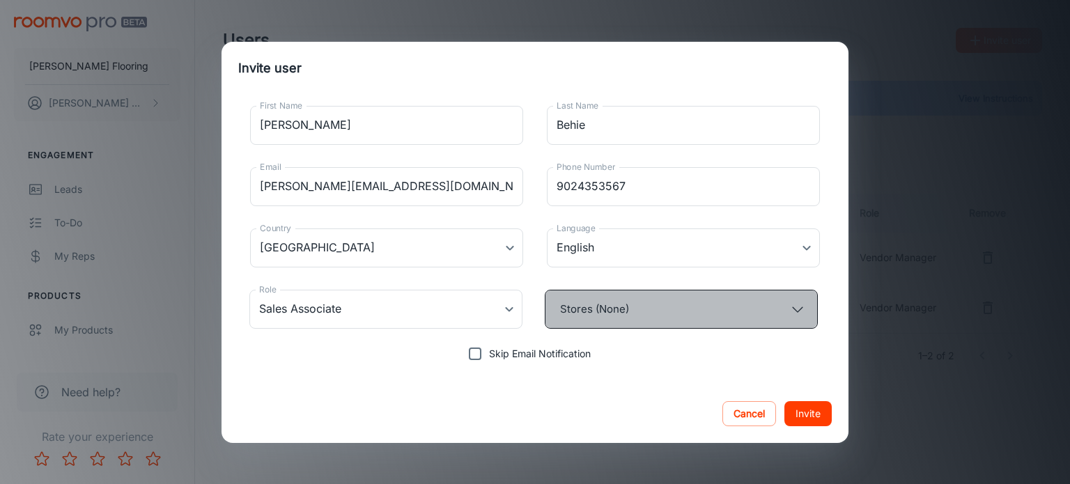
click at [620, 308] on button "Stores (None)" at bounding box center [681, 309] width 273 height 39
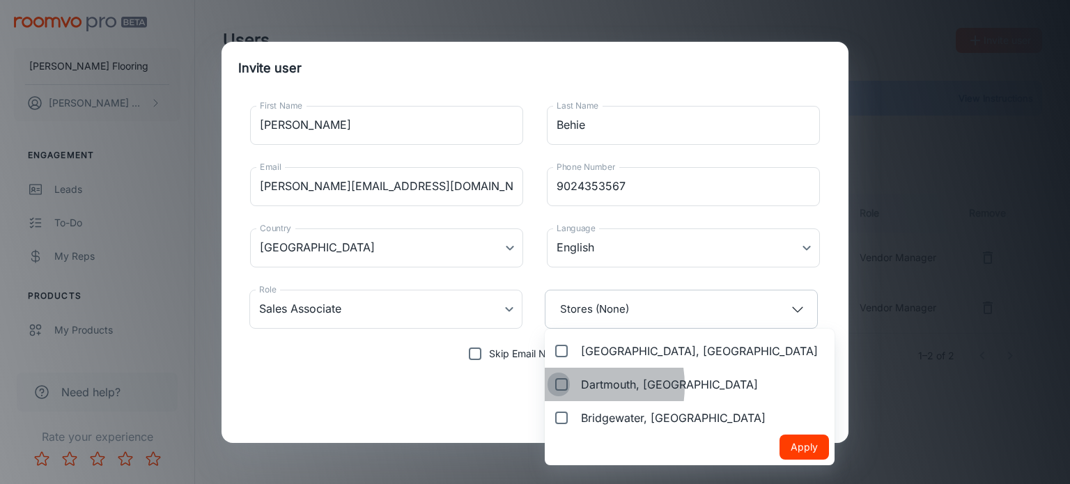
click at [563, 386] on input "Dartmouth, [GEOGRAPHIC_DATA]" at bounding box center [558, 384] width 22 height 28
checkbox input "true"
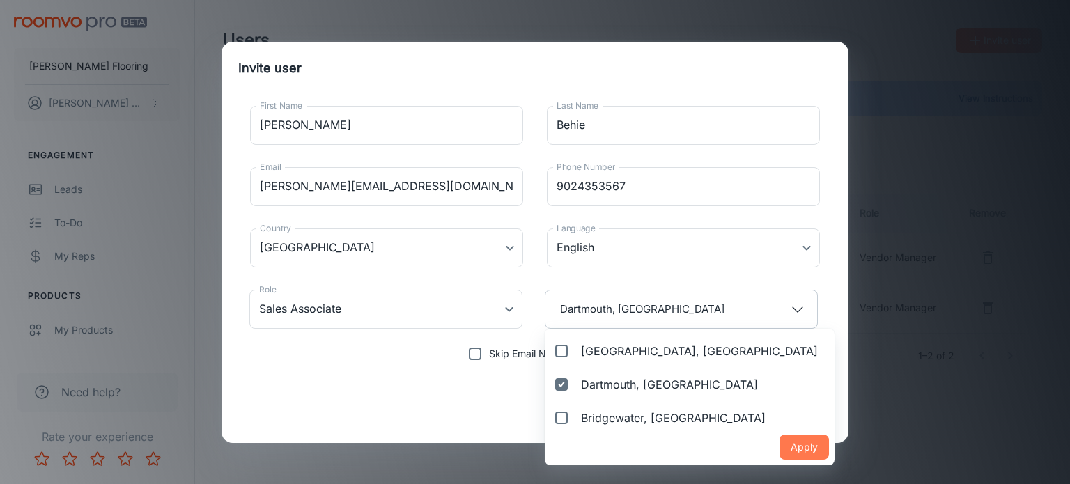
click at [779, 448] on button "Apply" at bounding box center [803, 447] width 49 height 25
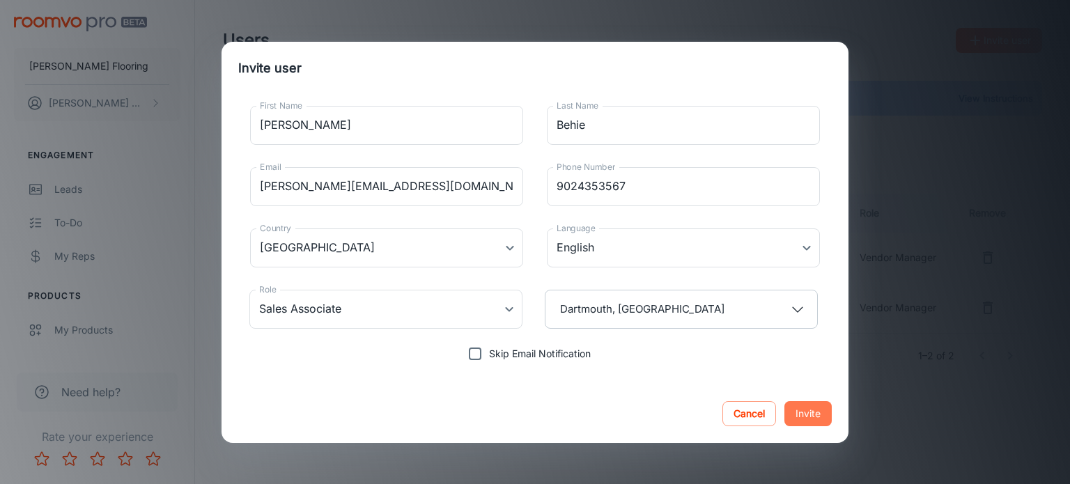
click at [807, 412] on button "Invite" at bounding box center [807, 413] width 47 height 25
type input "Vendor Manager"
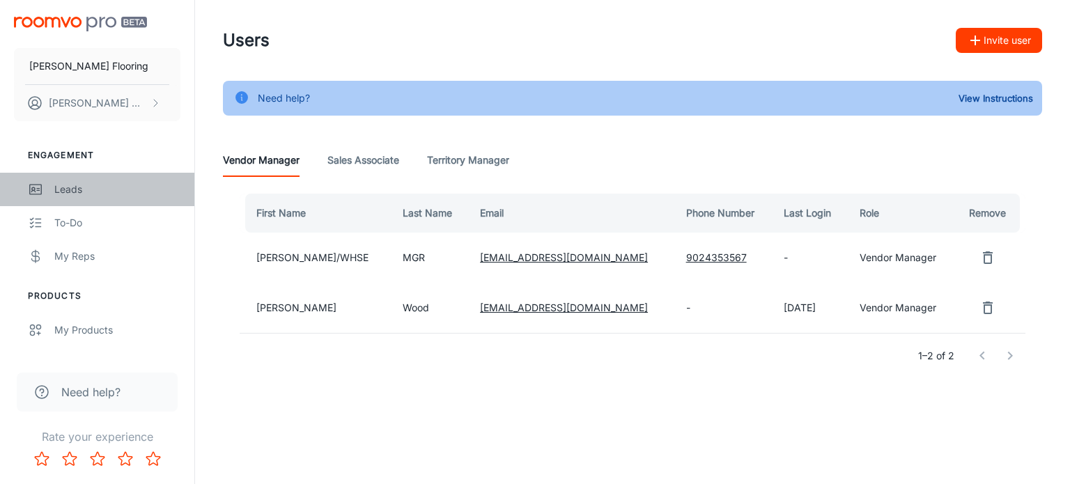
click at [68, 184] on div "Leads" at bounding box center [117, 189] width 126 height 15
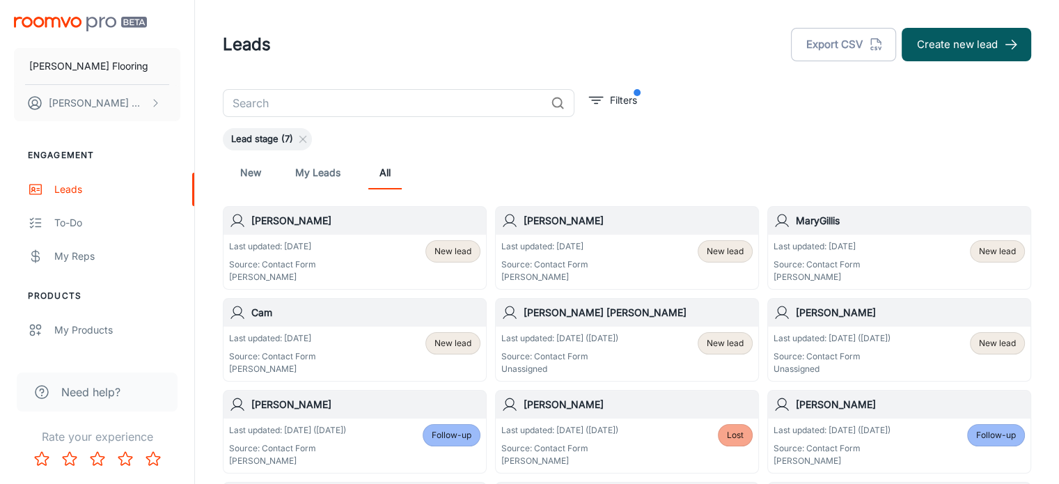
click at [648, 315] on h6 "[PERSON_NAME] [PERSON_NAME]" at bounding box center [638, 312] width 229 height 15
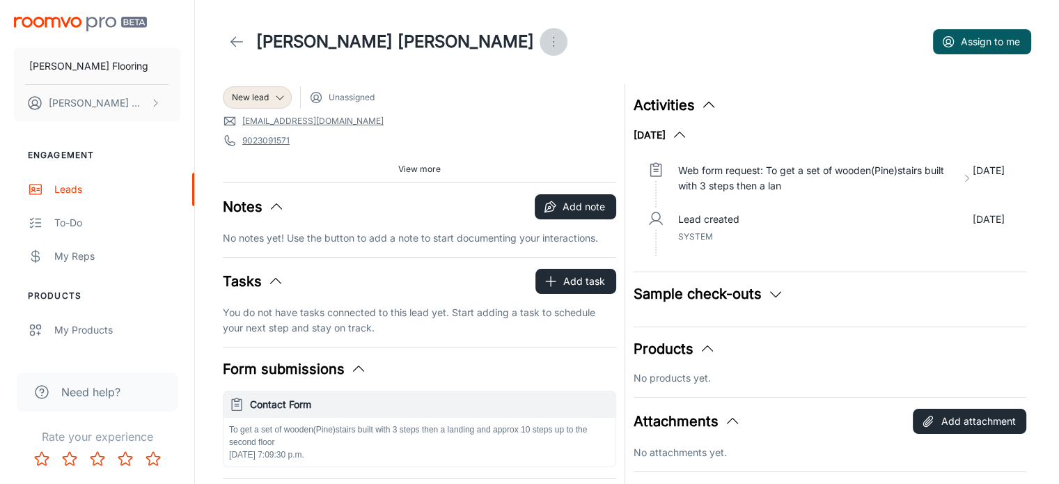
click at [545, 42] on icon "Open menu" at bounding box center [553, 41] width 17 height 17
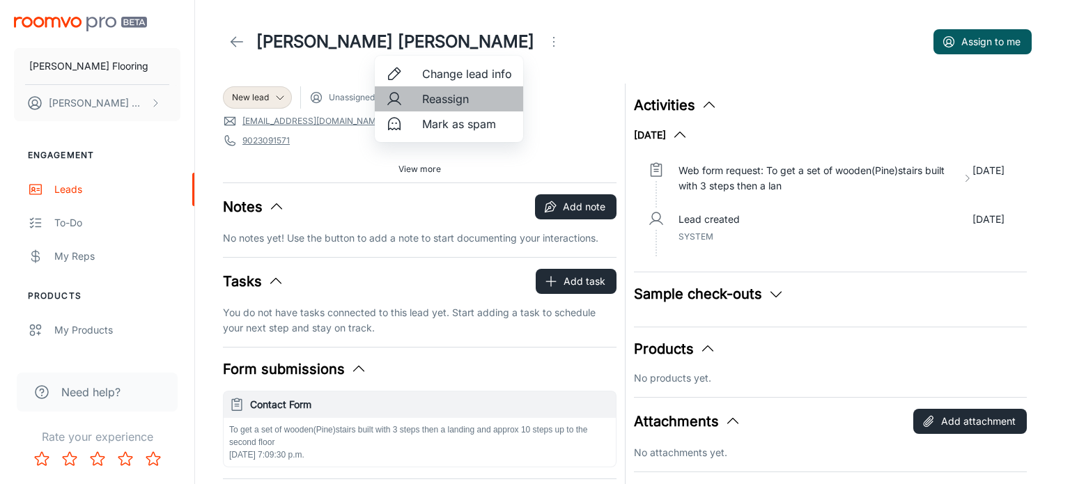
click at [448, 97] on span "Reassign" at bounding box center [467, 99] width 90 height 17
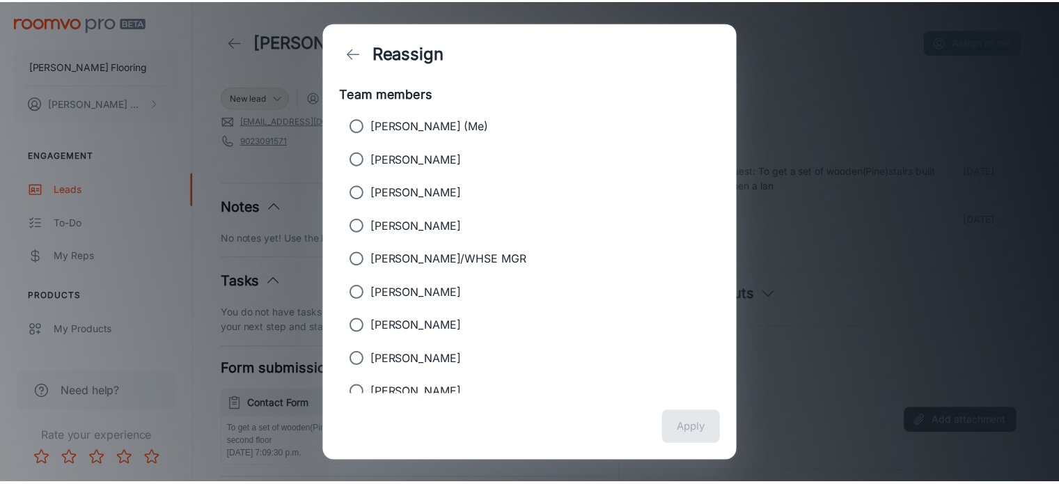
scroll to position [86, 0]
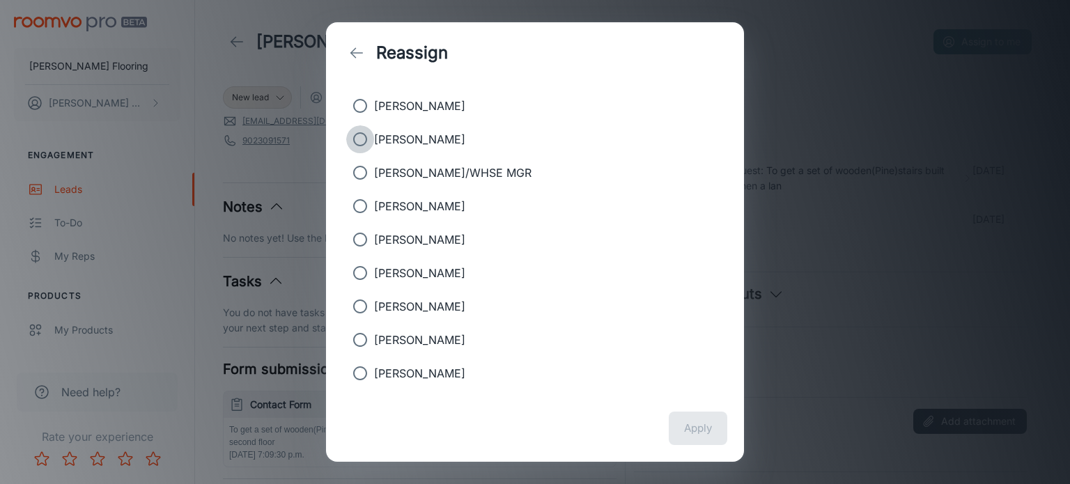
click at [360, 141] on input "[PERSON_NAME]" at bounding box center [360, 139] width 28 height 28
radio input "true"
click at [702, 425] on button "Apply" at bounding box center [697, 428] width 58 height 33
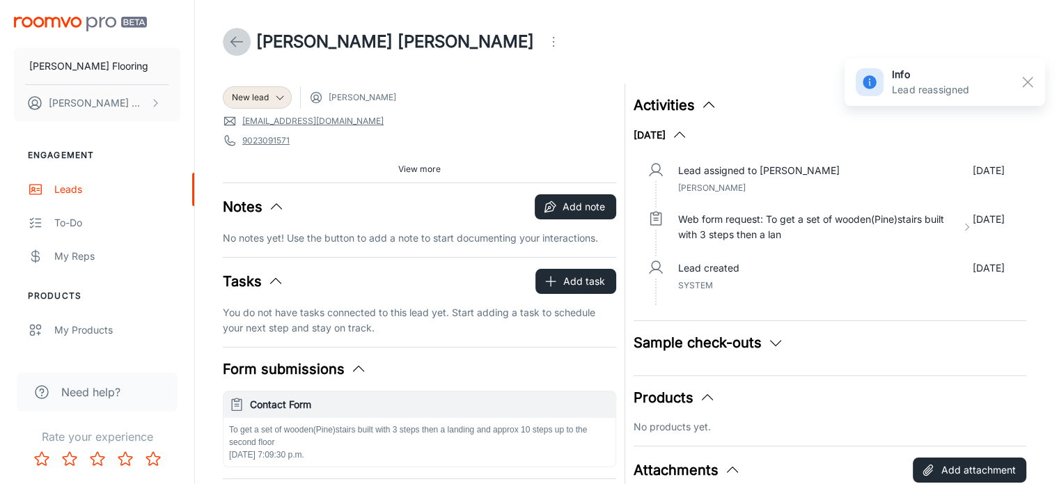
click at [236, 36] on icon at bounding box center [236, 41] width 17 height 17
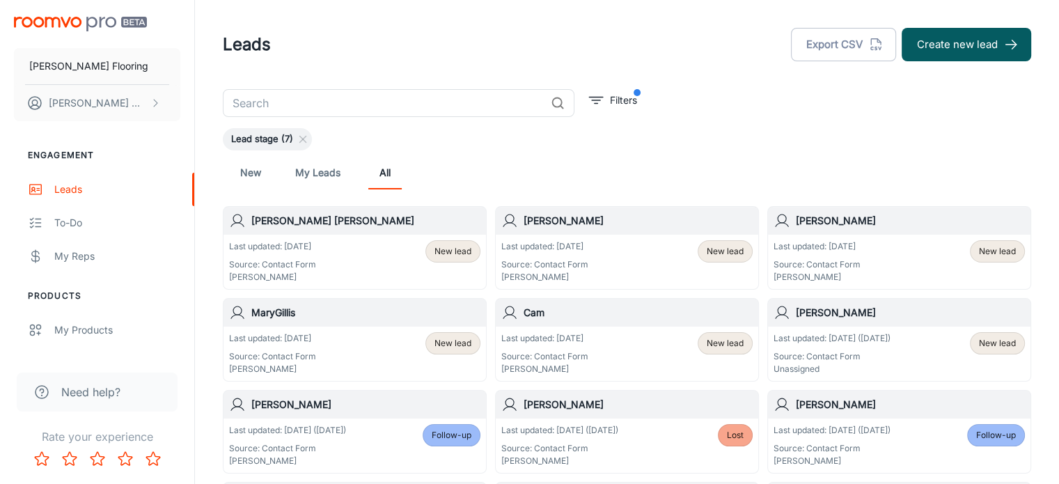
click at [871, 315] on h6 "[PERSON_NAME]" at bounding box center [910, 312] width 229 height 15
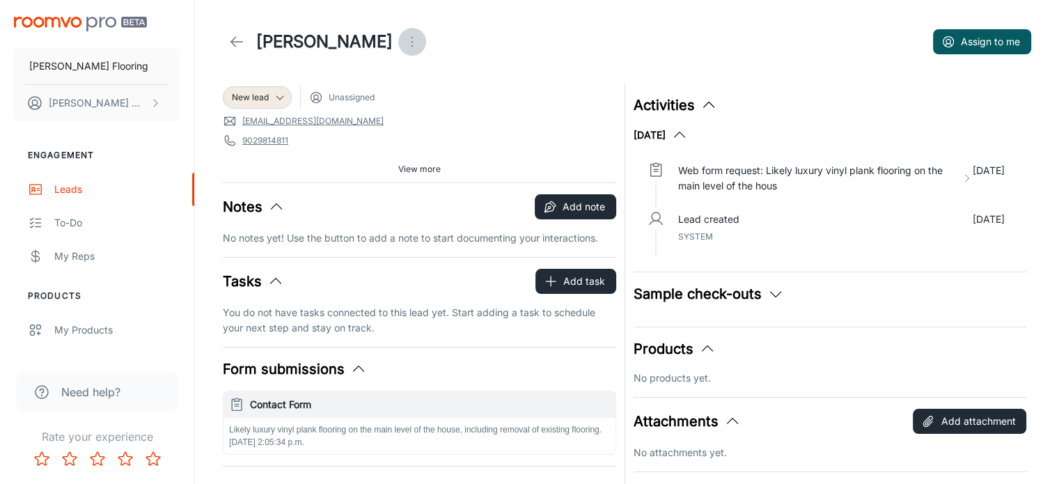
click at [404, 39] on icon "Open menu" at bounding box center [412, 41] width 17 height 17
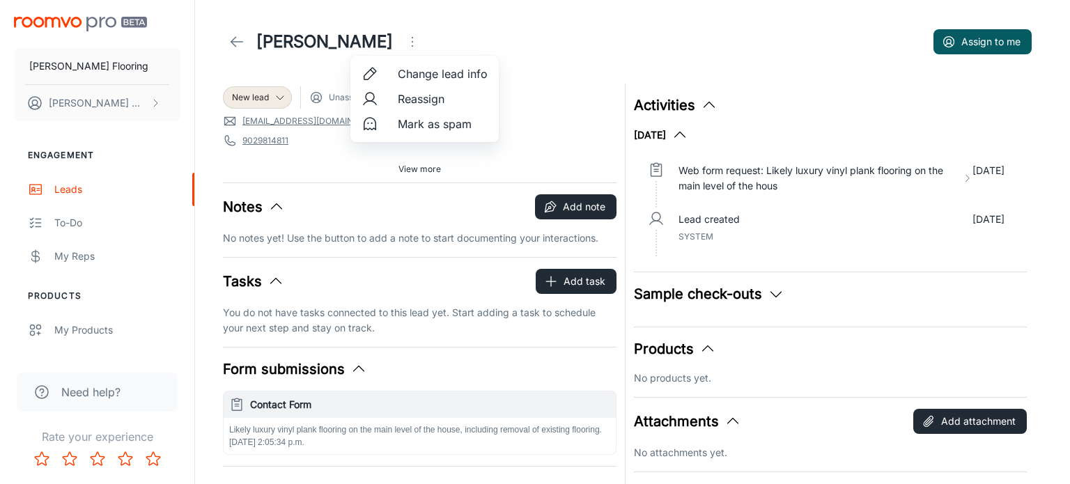
click at [404, 99] on span "Reassign" at bounding box center [443, 99] width 90 height 17
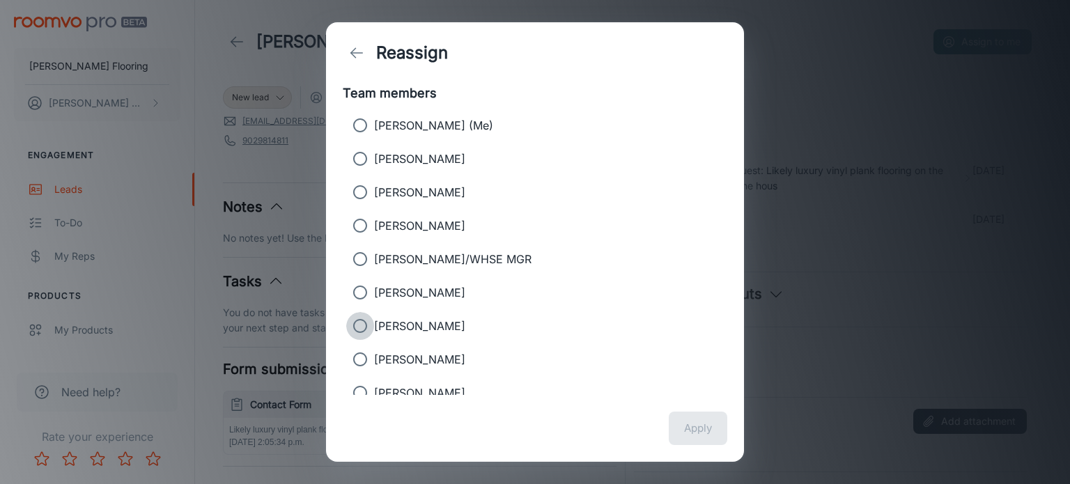
click at [361, 325] on input "[PERSON_NAME]" at bounding box center [360, 326] width 28 height 28
radio input "true"
click at [702, 438] on button "Apply" at bounding box center [697, 428] width 58 height 33
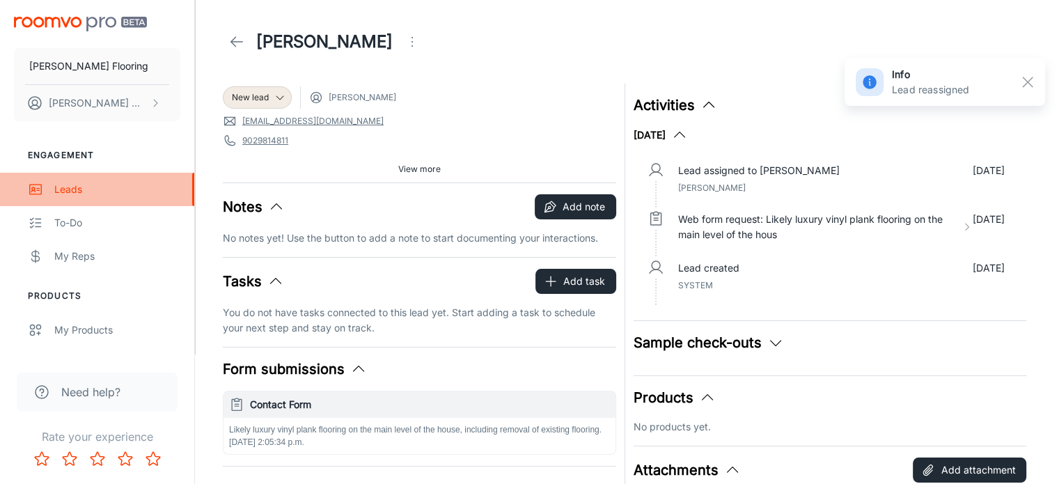
click at [70, 192] on div "Leads" at bounding box center [117, 189] width 126 height 15
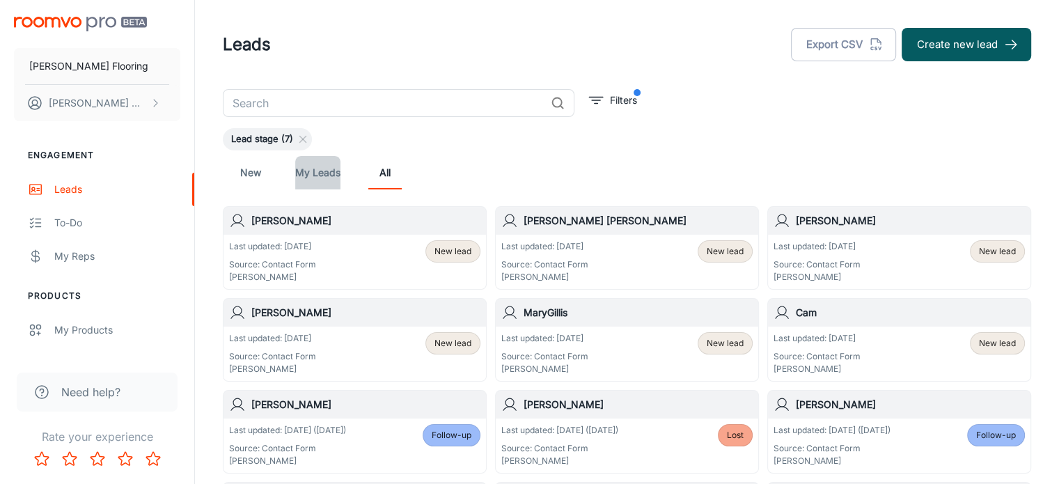
click at [315, 175] on link "My Leads" at bounding box center [317, 172] width 45 height 33
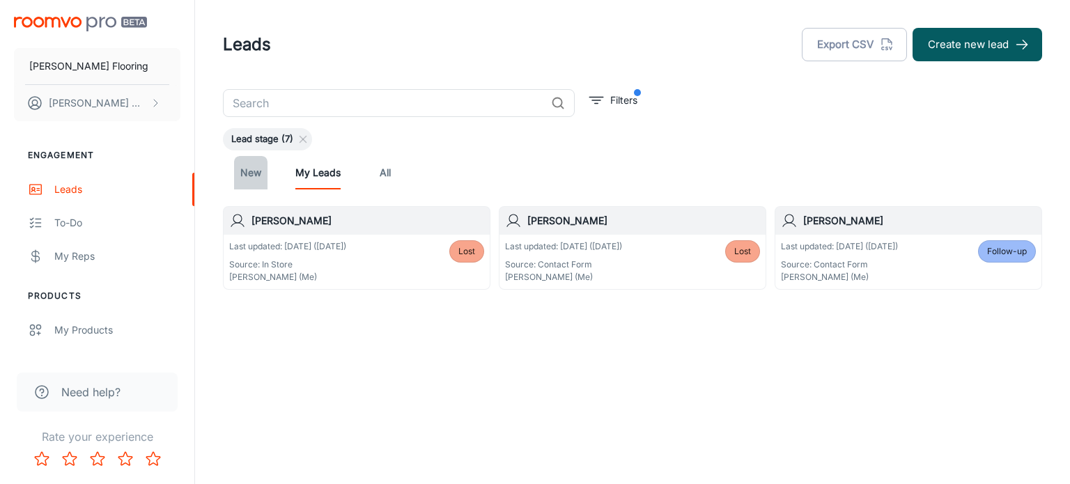
click at [251, 169] on link "New" at bounding box center [250, 172] width 33 height 33
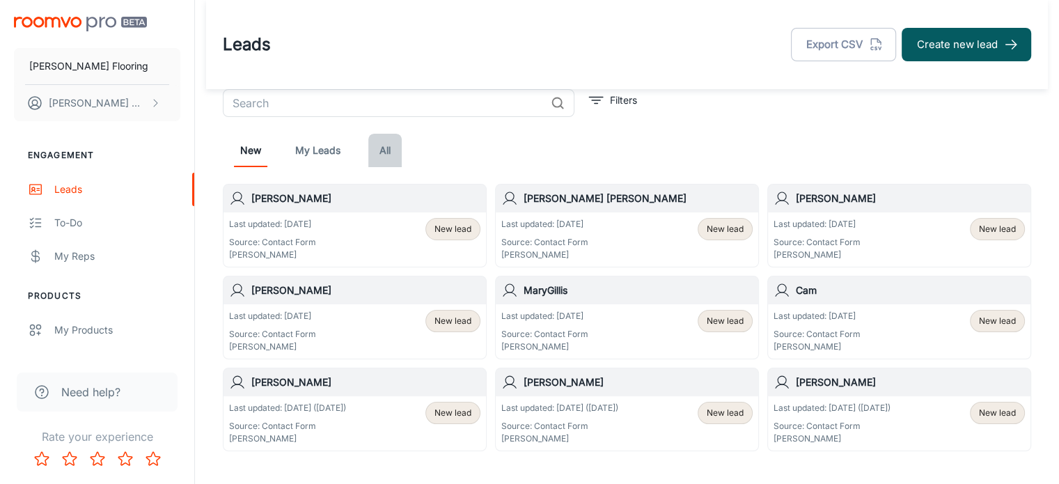
click at [390, 150] on link "All" at bounding box center [384, 150] width 33 height 33
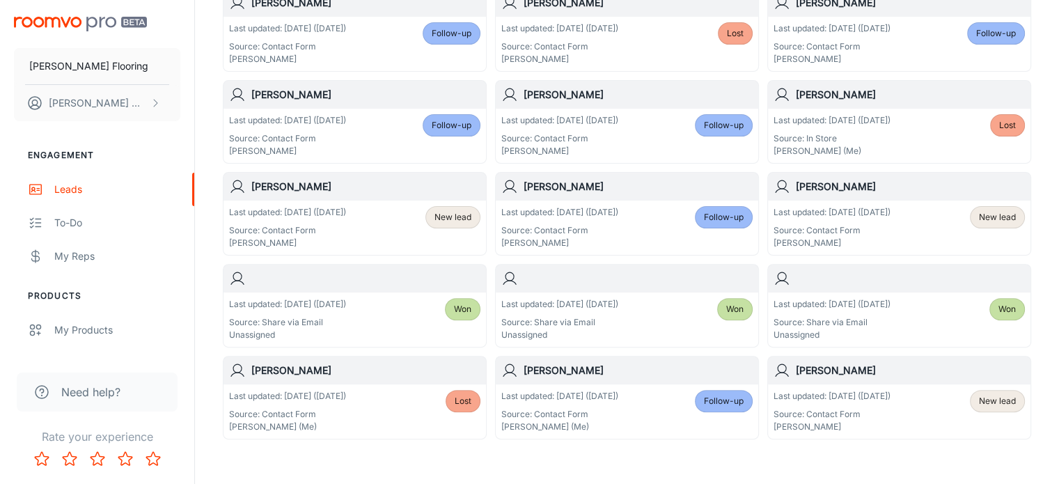
scroll to position [403, 0]
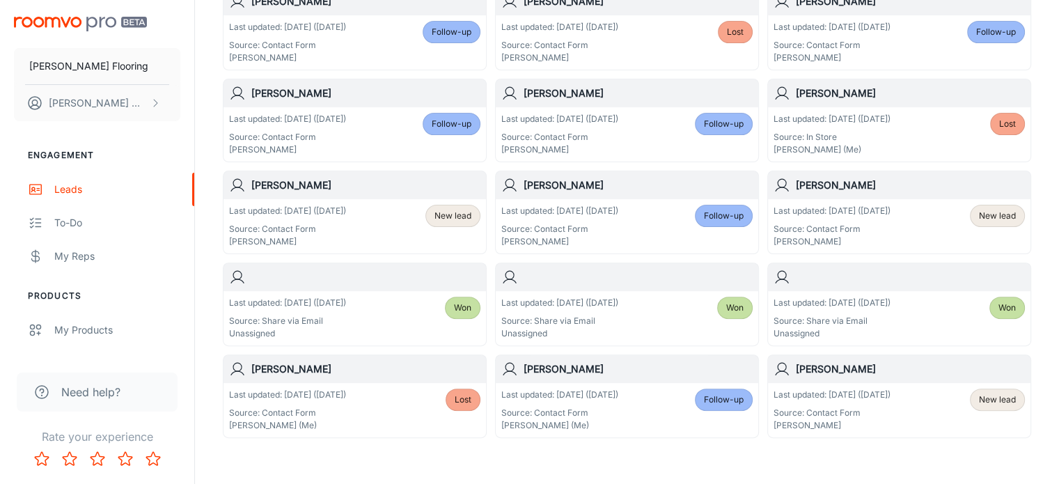
click at [459, 303] on span "Won" at bounding box center [462, 308] width 17 height 13
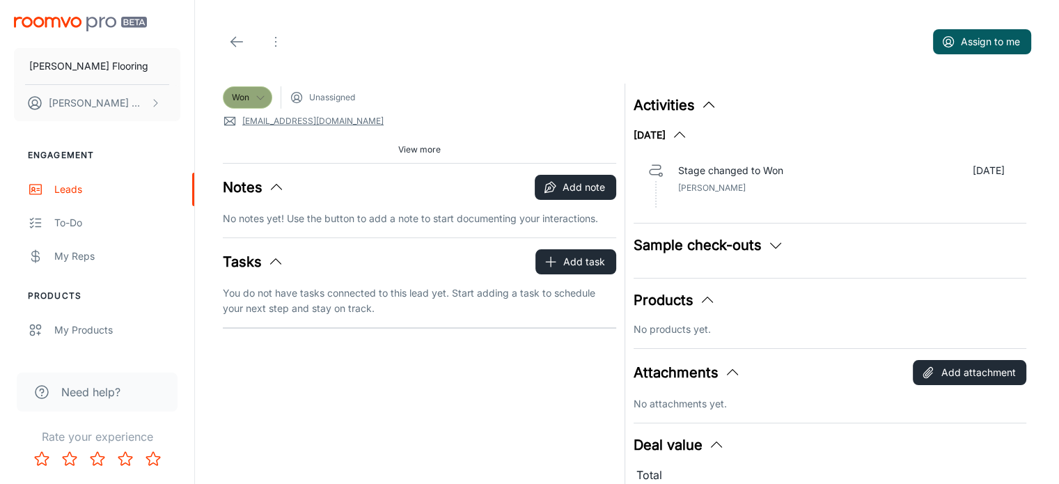
click at [256, 96] on icon at bounding box center [260, 97] width 11 height 11
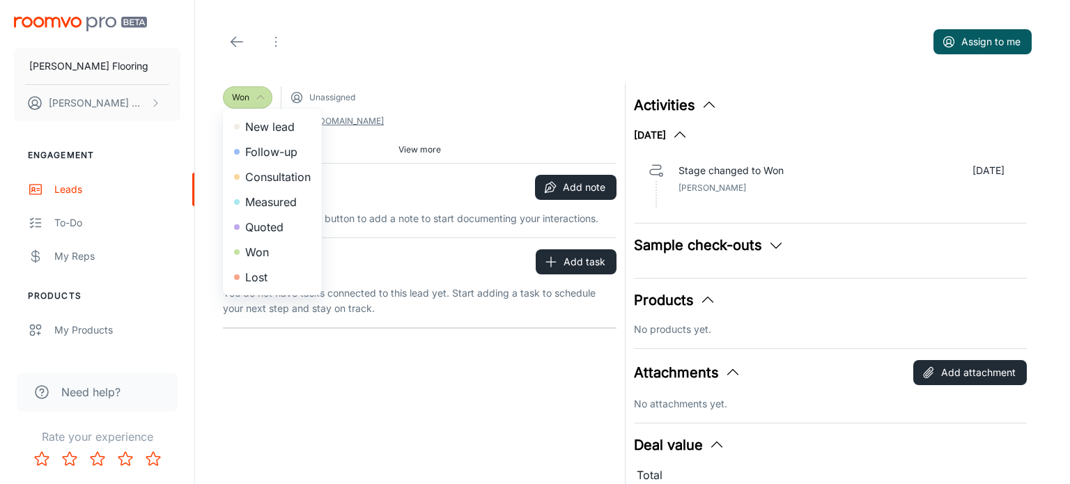
click at [403, 61] on div at bounding box center [535, 242] width 1070 height 484
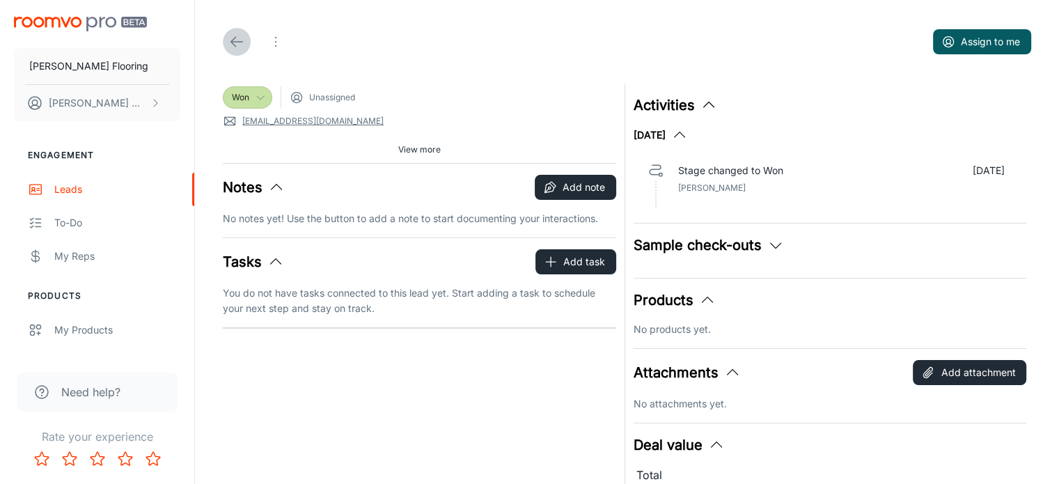
click at [230, 42] on icon at bounding box center [236, 41] width 17 height 17
